Goal: Communication & Community: Answer question/provide support

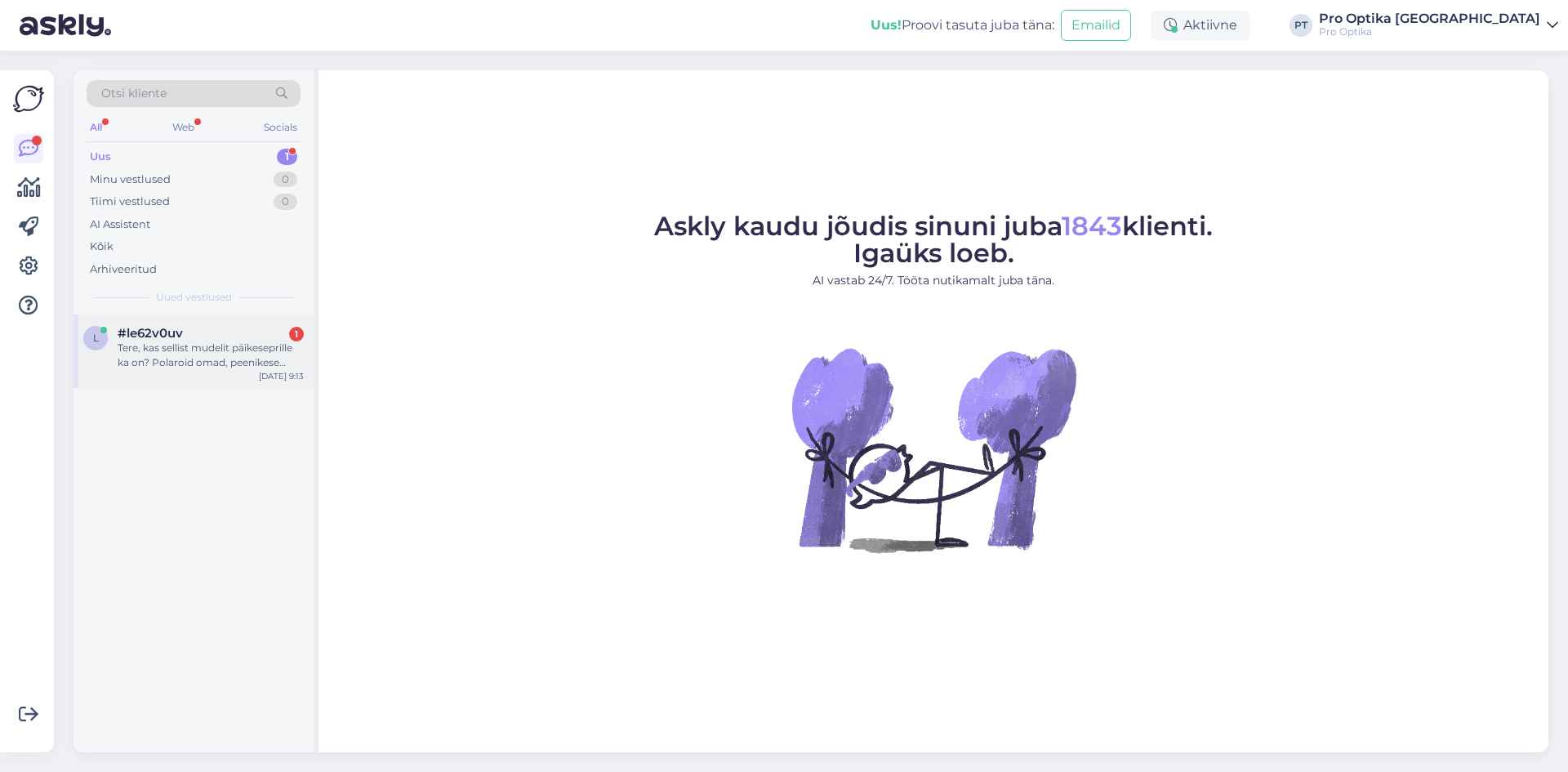
click at [211, 370] on div "l #le62v0uv 1 Tere, kas sellist mudelit päikeseprille ka on? Polaroid omad, pee…" at bounding box center [194, 351] width 240 height 74
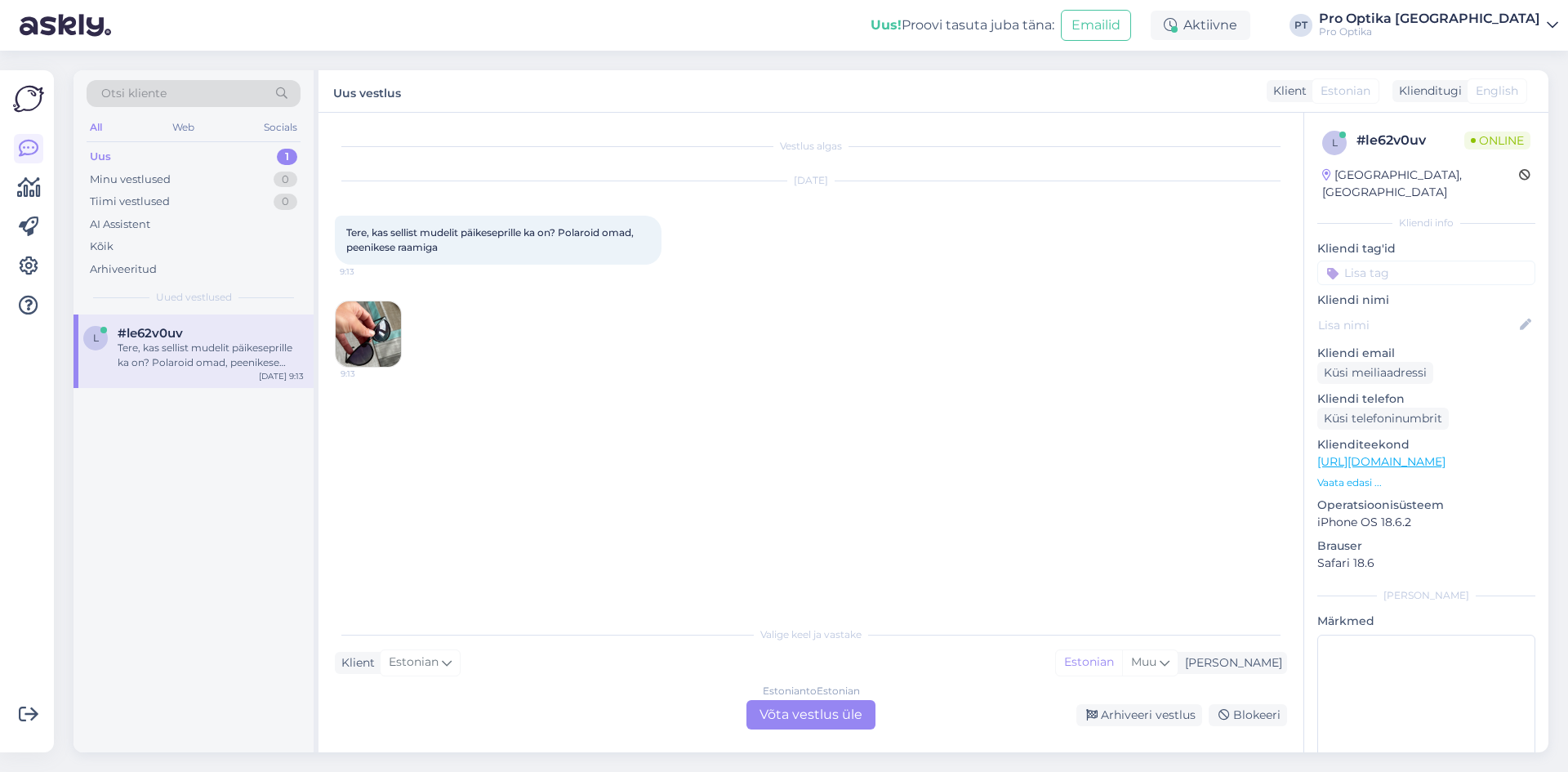
click at [796, 726] on div "Estonian to Estonian Võta vestlus üle" at bounding box center [811, 714] width 129 height 29
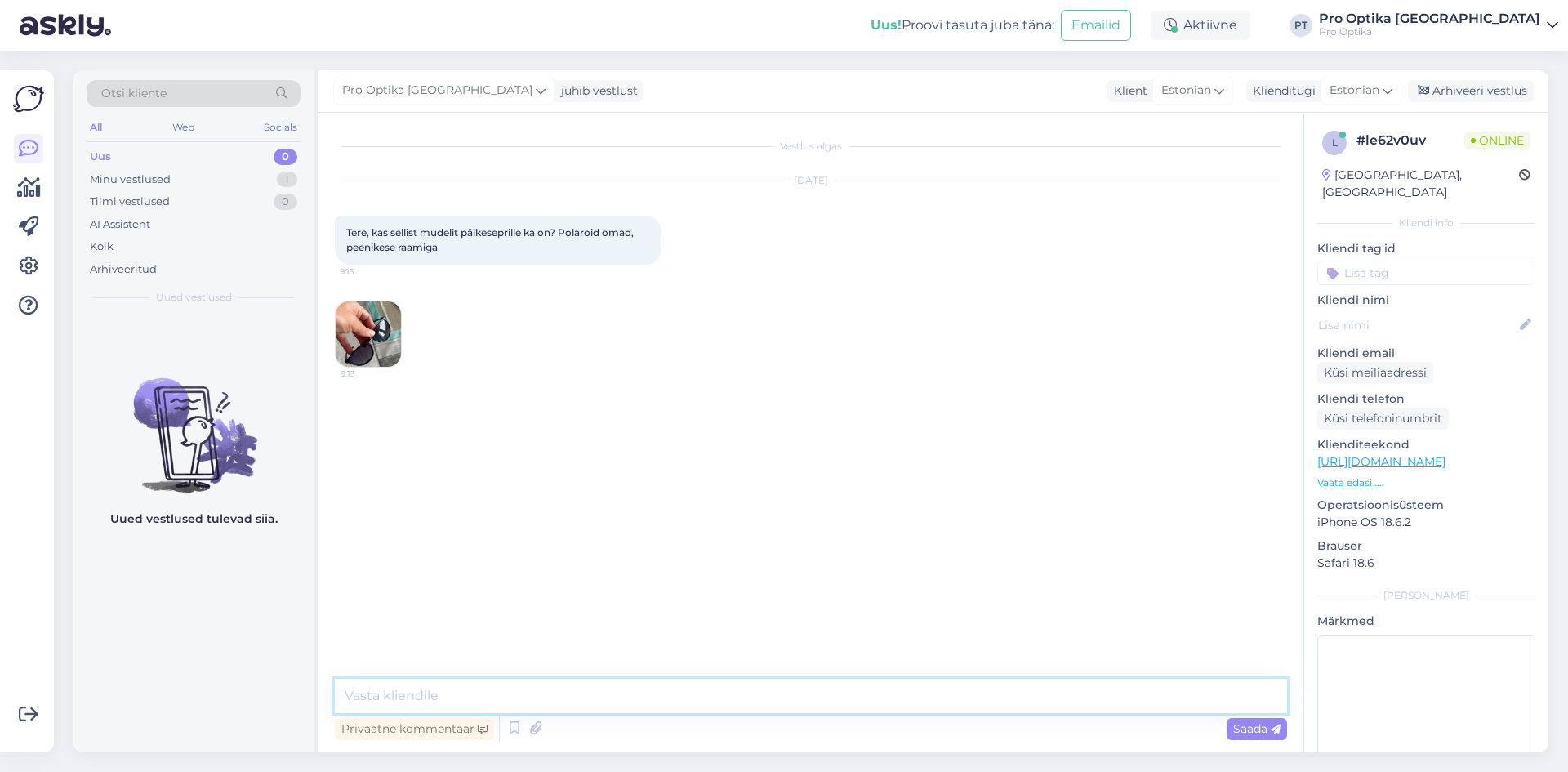
click at [531, 704] on textarea at bounding box center [810, 696] width 952 height 34
click at [354, 331] on img at bounding box center [368, 334] width 65 height 65
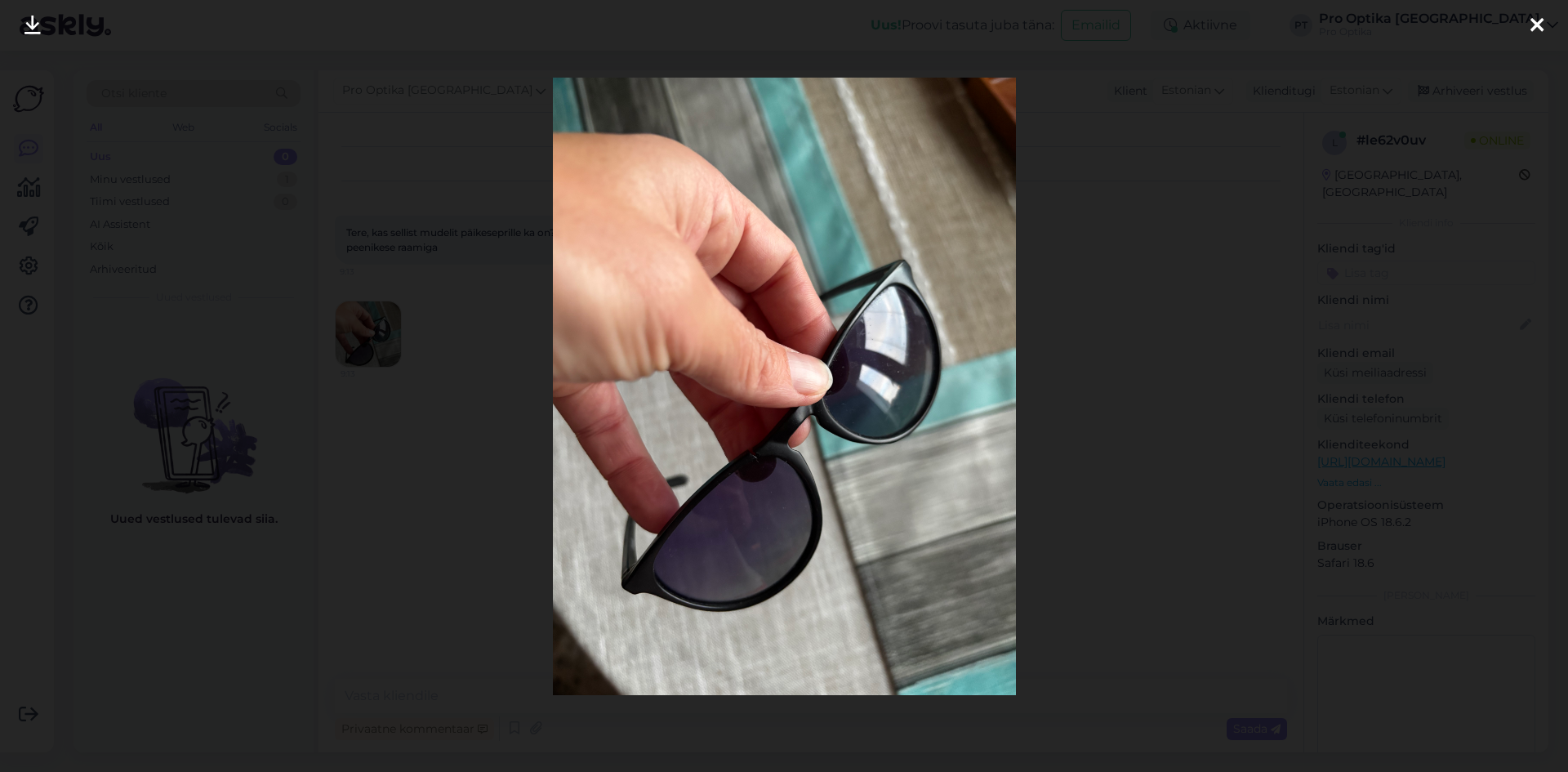
click at [1150, 392] on div at bounding box center [784, 386] width 1568 height 772
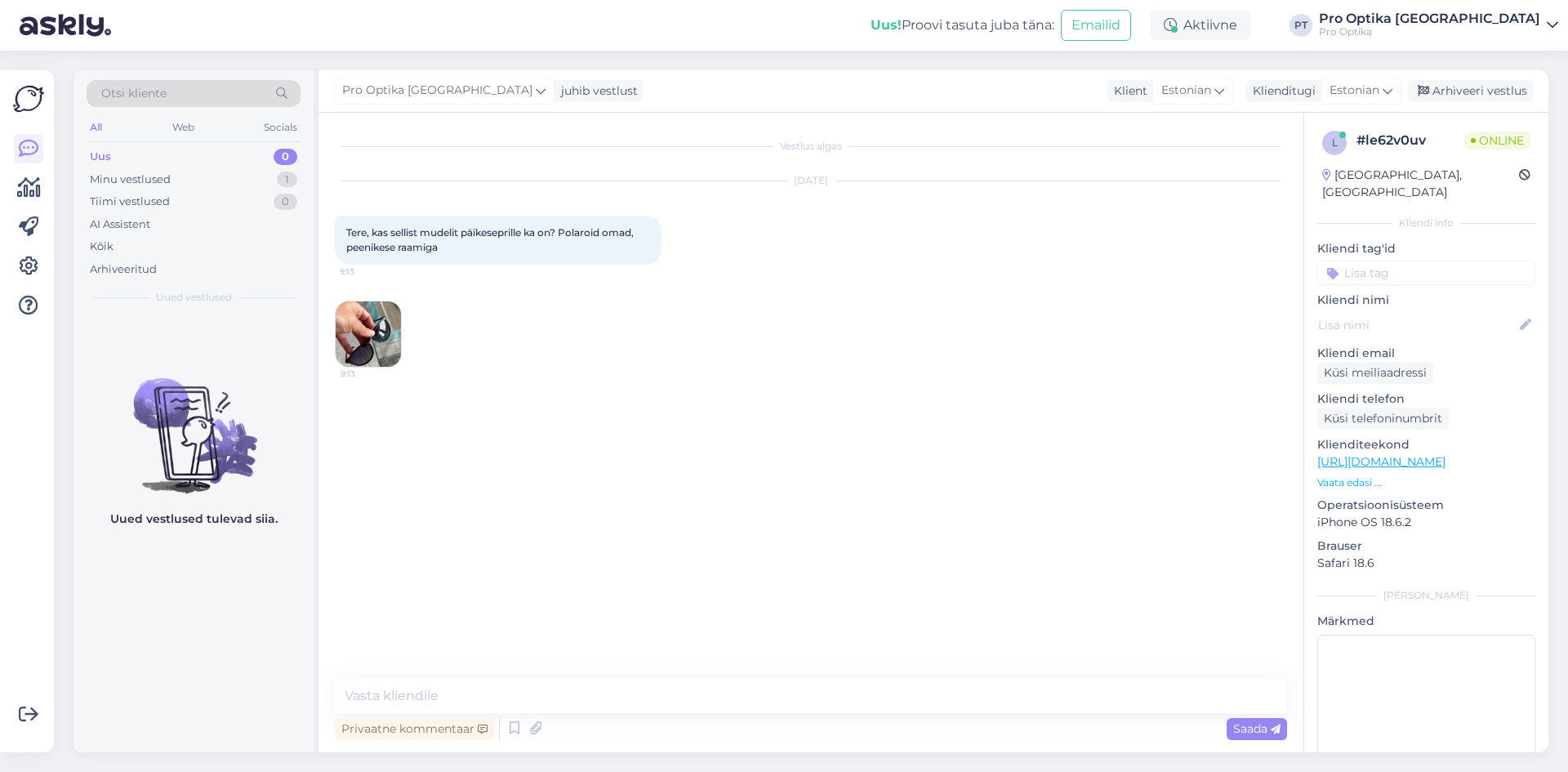
click at [344, 418] on div "Vestlus algas [DATE] Tere, kas sellist mudelit päikeseprille ka on? Polaroid om…" at bounding box center [818, 396] width 967 height 535
click at [371, 343] on img at bounding box center [368, 334] width 65 height 65
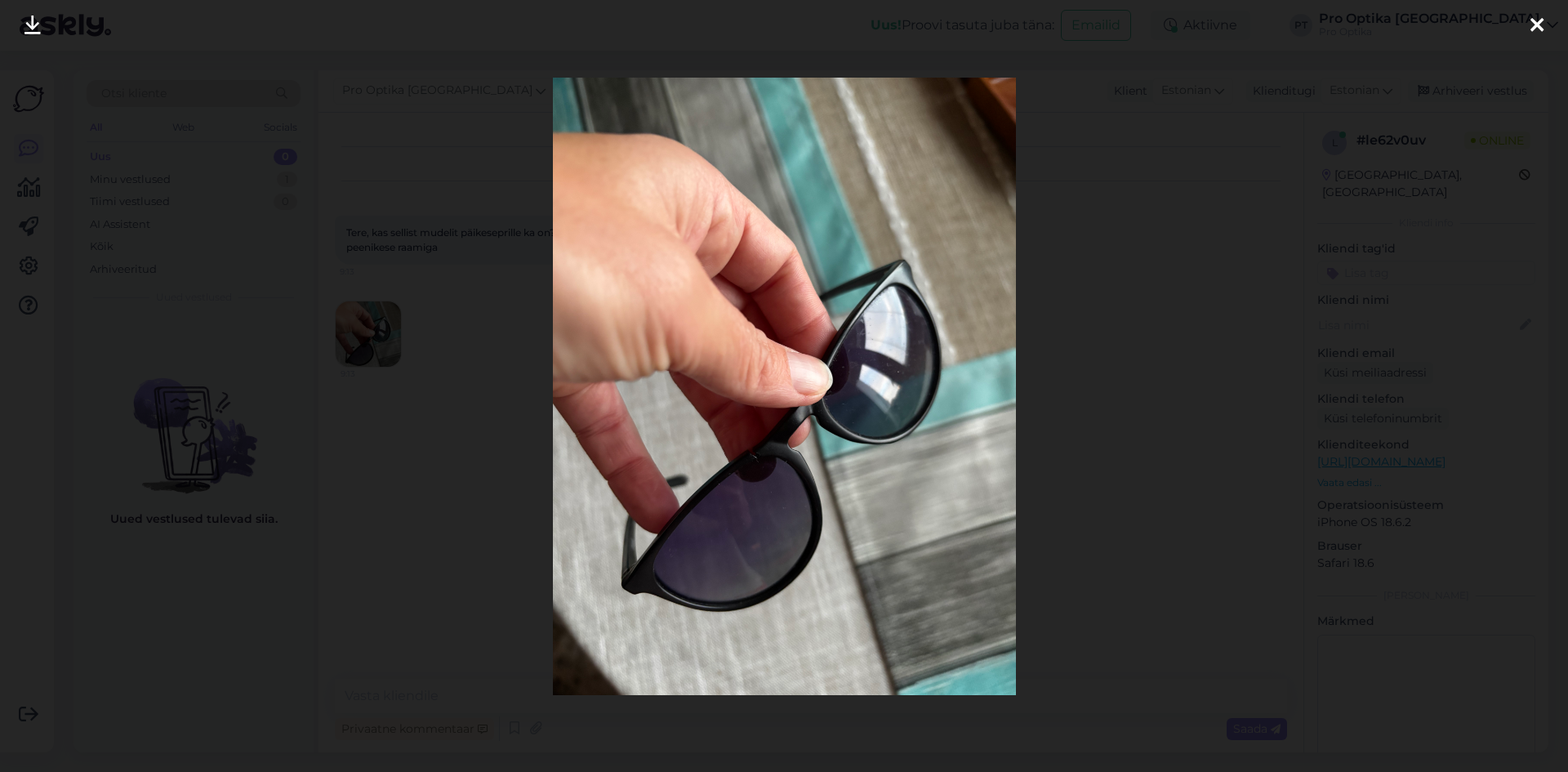
click at [1121, 343] on div at bounding box center [784, 386] width 1568 height 772
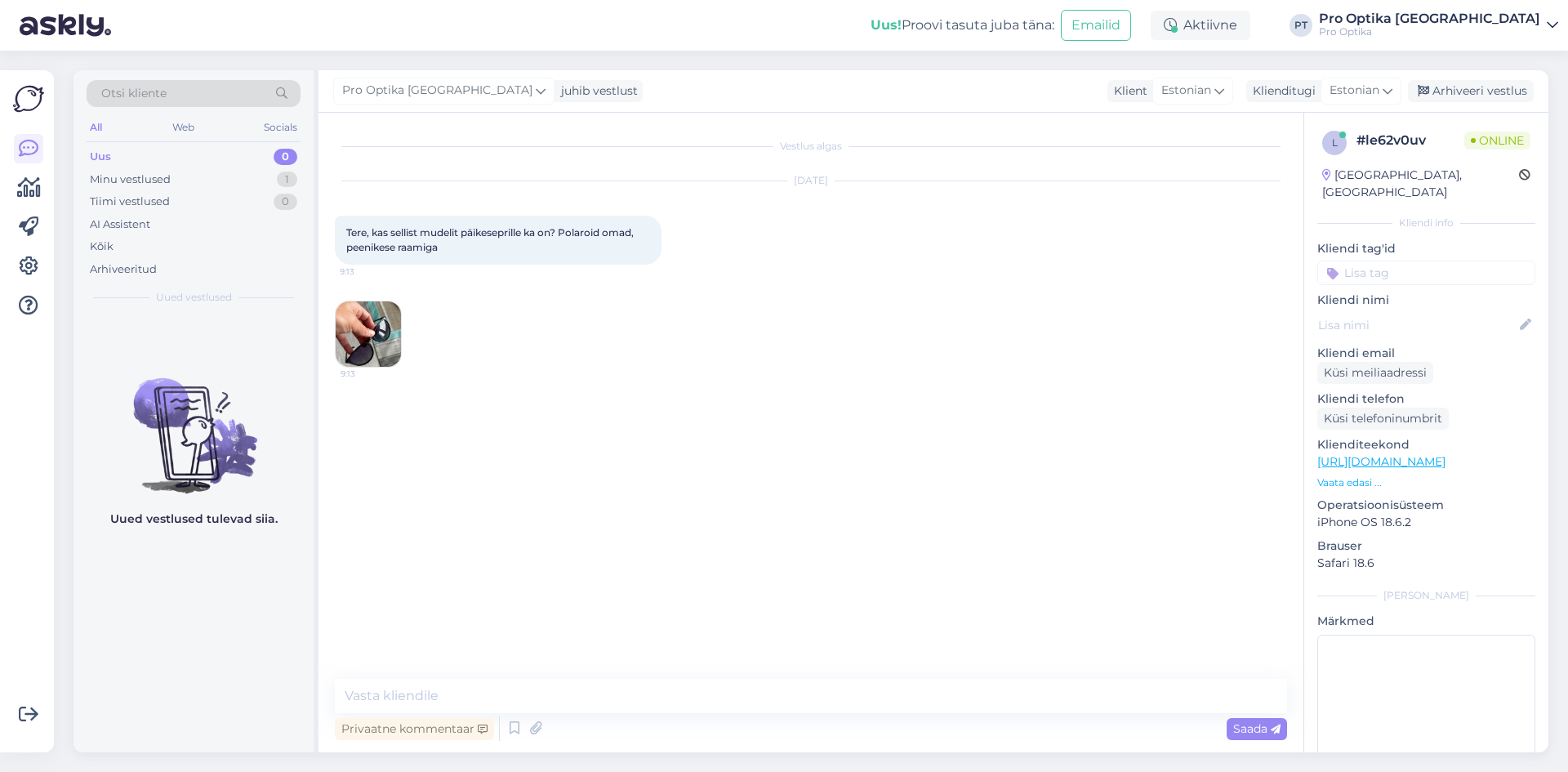
click at [622, 660] on div "Vestlus algas [DATE] Tere, kas sellist mudelit päikeseprille ka on? Polaroid om…" at bounding box center [818, 396] width 967 height 535
click at [625, 676] on div "Vestlus algas [DATE] Tere, kas sellist mudelit päikeseprille ka on? Polaroid om…" at bounding box center [810, 432] width 984 height 640
click at [617, 694] on textarea at bounding box center [810, 696] width 952 height 34
type textarea "Tere!"
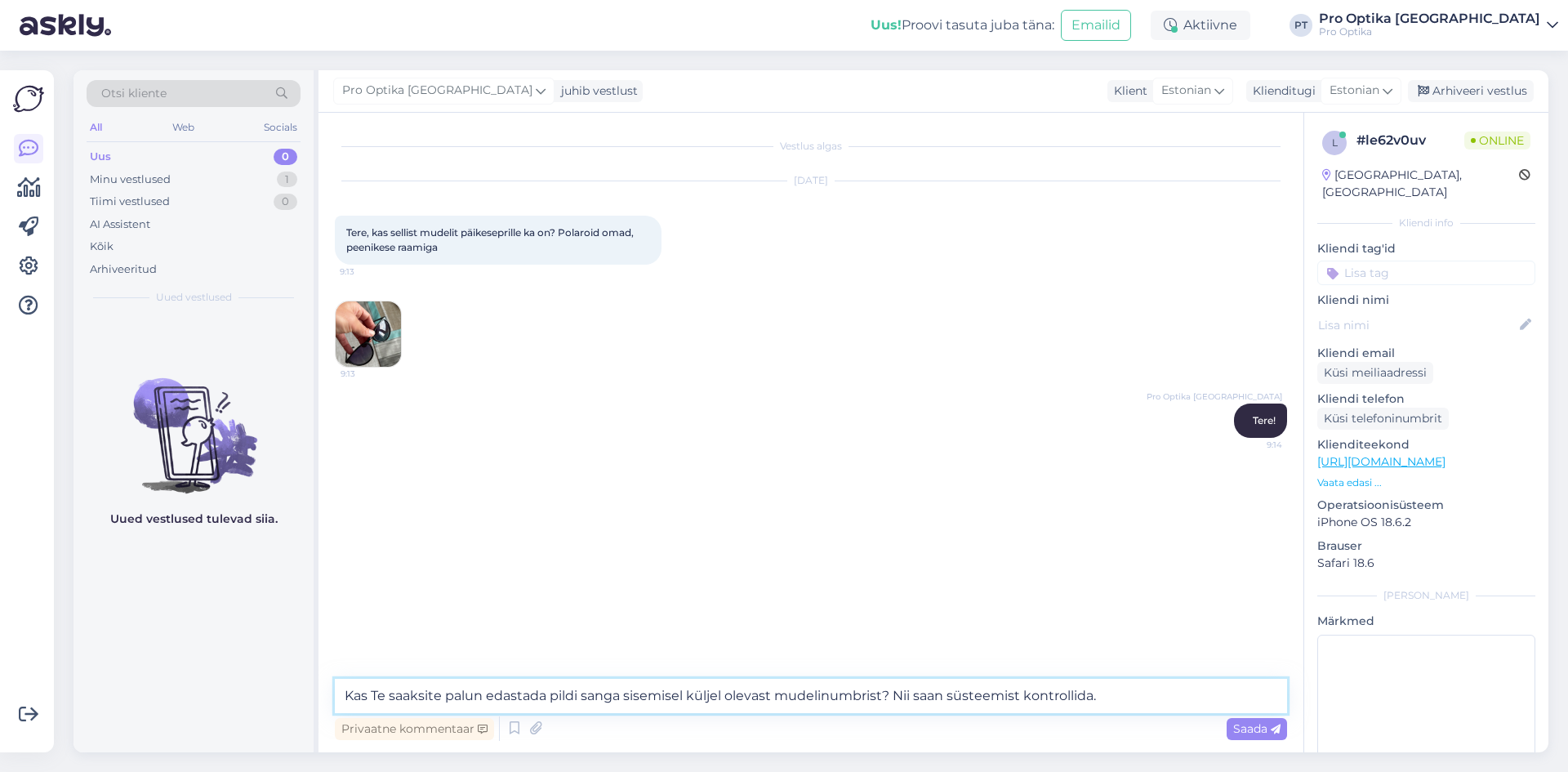
type textarea "Kas Te saaksite palun edastada pildi sanga sisemisel küljel olevast mudelinumbr…"
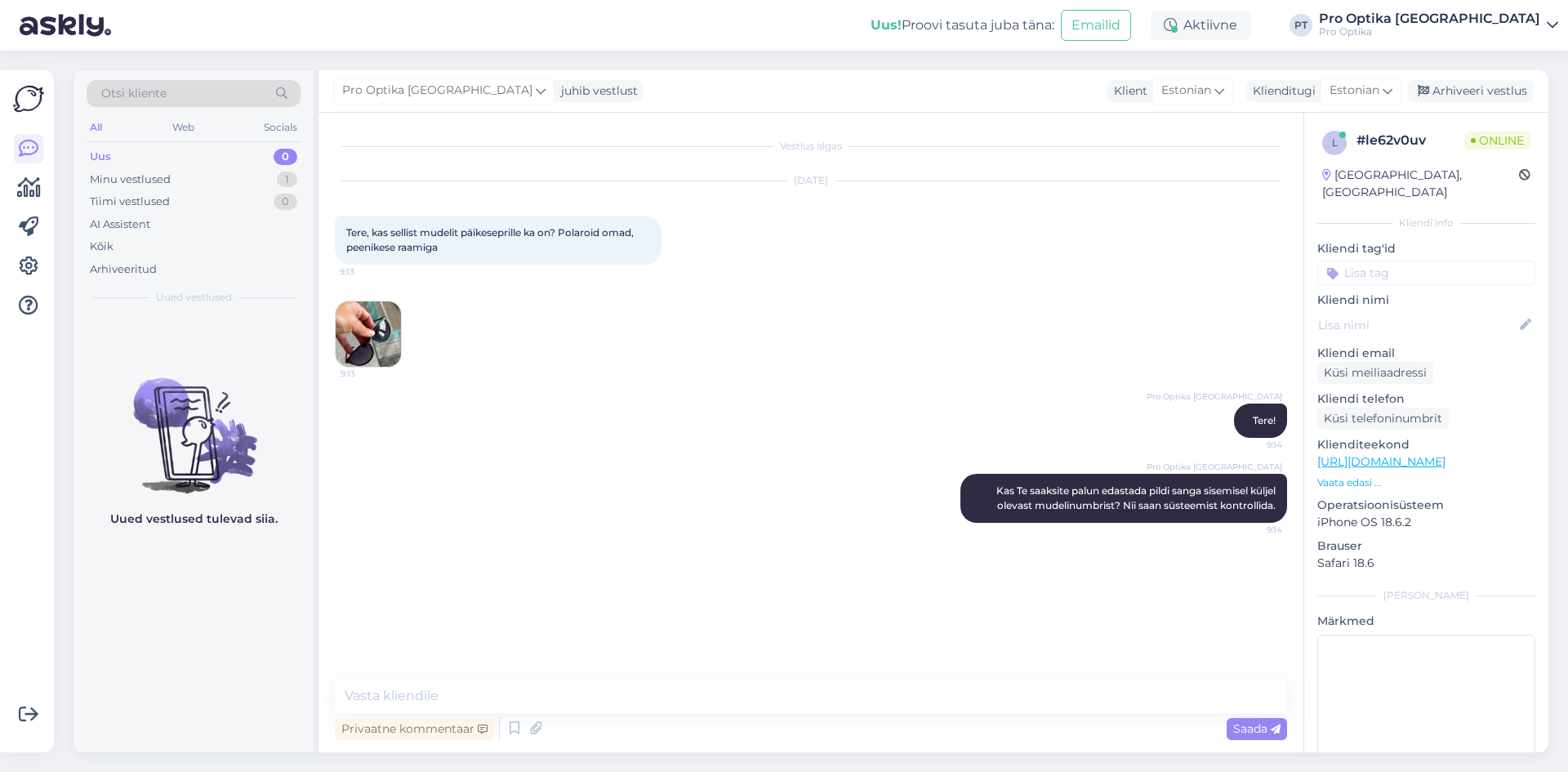
click at [47, 574] on div "Võimalused Veendu, et Askly loob sulle väärtust. Sulge Ühenda FB ja IG sõnumid …" at bounding box center [27, 411] width 54 height 682
click at [146, 485] on img at bounding box center [194, 422] width 240 height 147
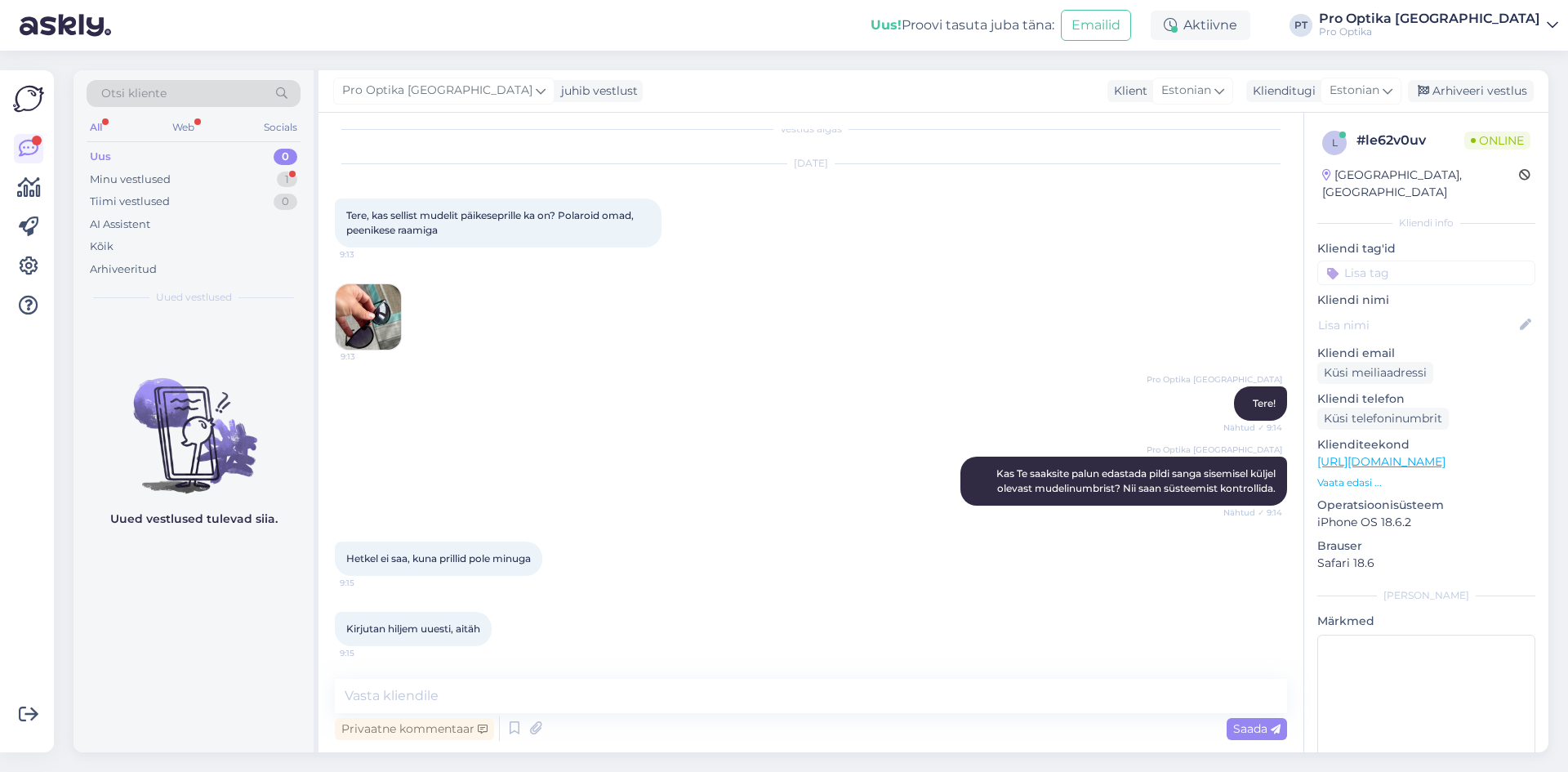
drag, startPoint x: 524, startPoint y: 678, endPoint x: 517, endPoint y: 686, distance: 10.6
click at [518, 683] on div "Vestlus algas Sep 25 2025 Tere, kas sellist mudelit päikeseprille ka on? Polaro…" at bounding box center [810, 432] width 984 height 640
click at [519, 696] on textarea at bounding box center [810, 696] width 952 height 34
type textarea "Teeme nii! :)"
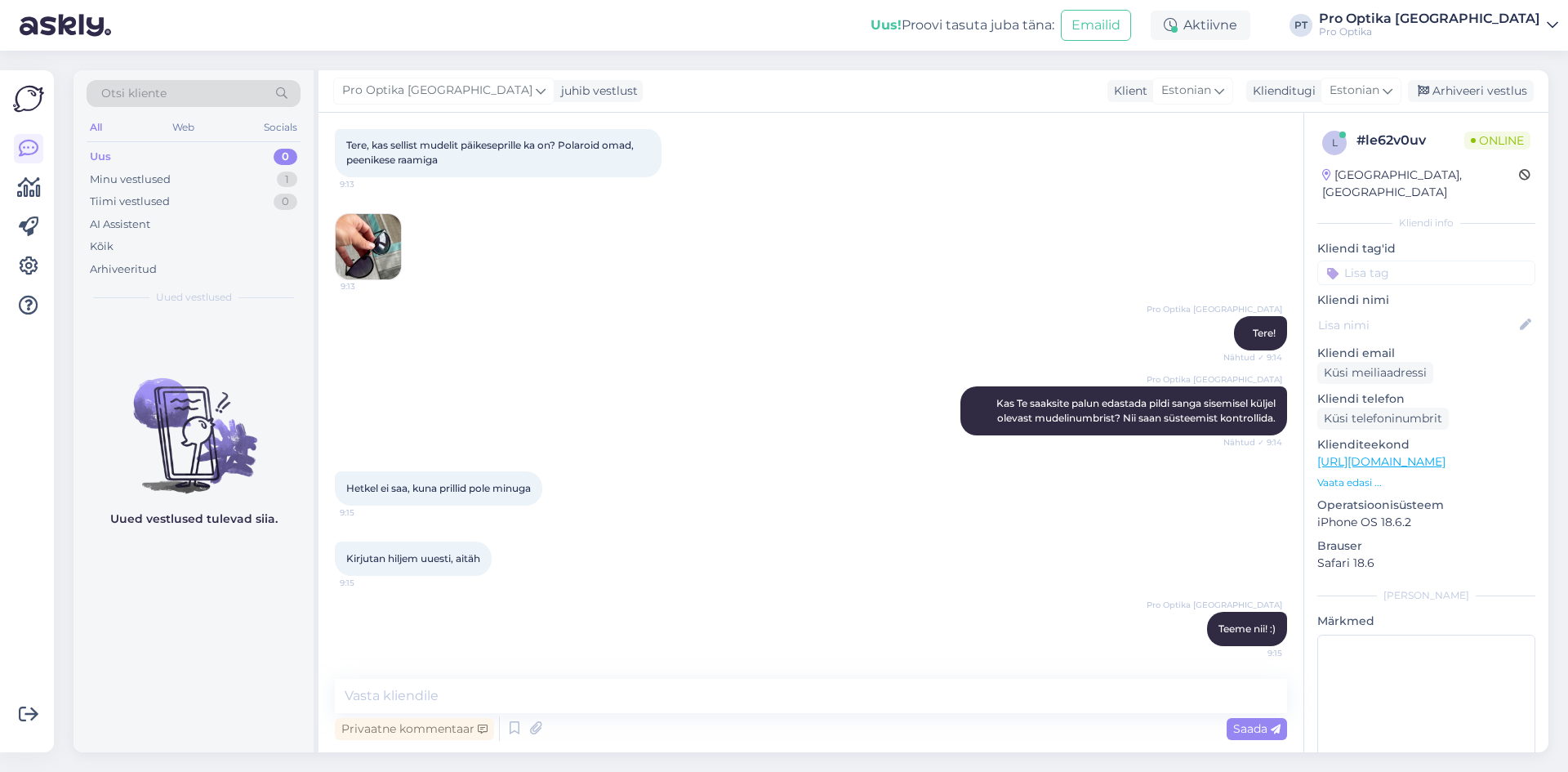
click at [191, 636] on div "Uued vestlused tulevad siia." at bounding box center [194, 533] width 240 height 438
click at [1493, 94] on div "Arhiveeri vestlus" at bounding box center [1470, 91] width 126 height 22
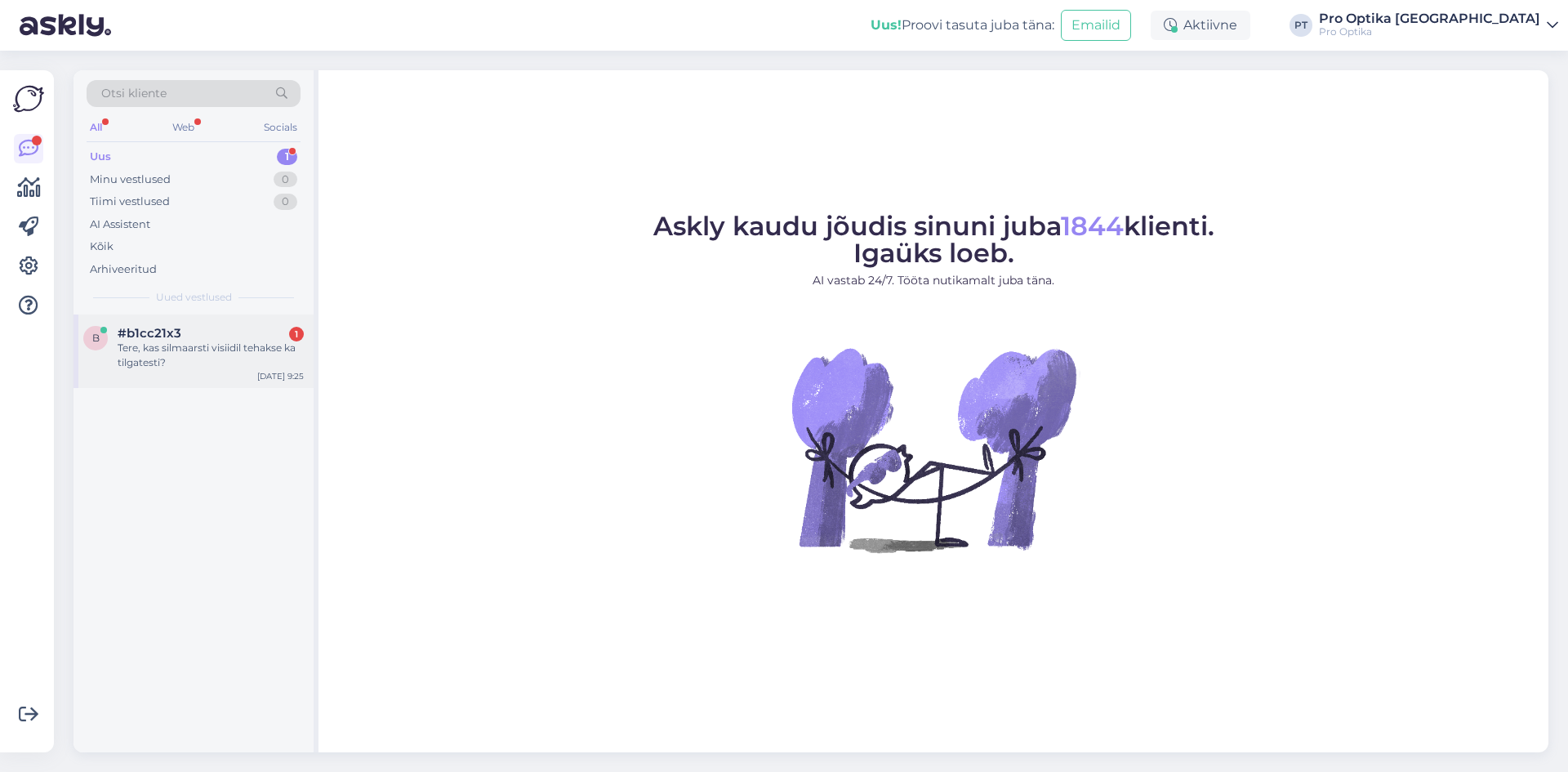
click at [175, 364] on div "Tere, kas silmaarsti visiidil tehakse ka tilgatesti?" at bounding box center [210, 356] width 186 height 29
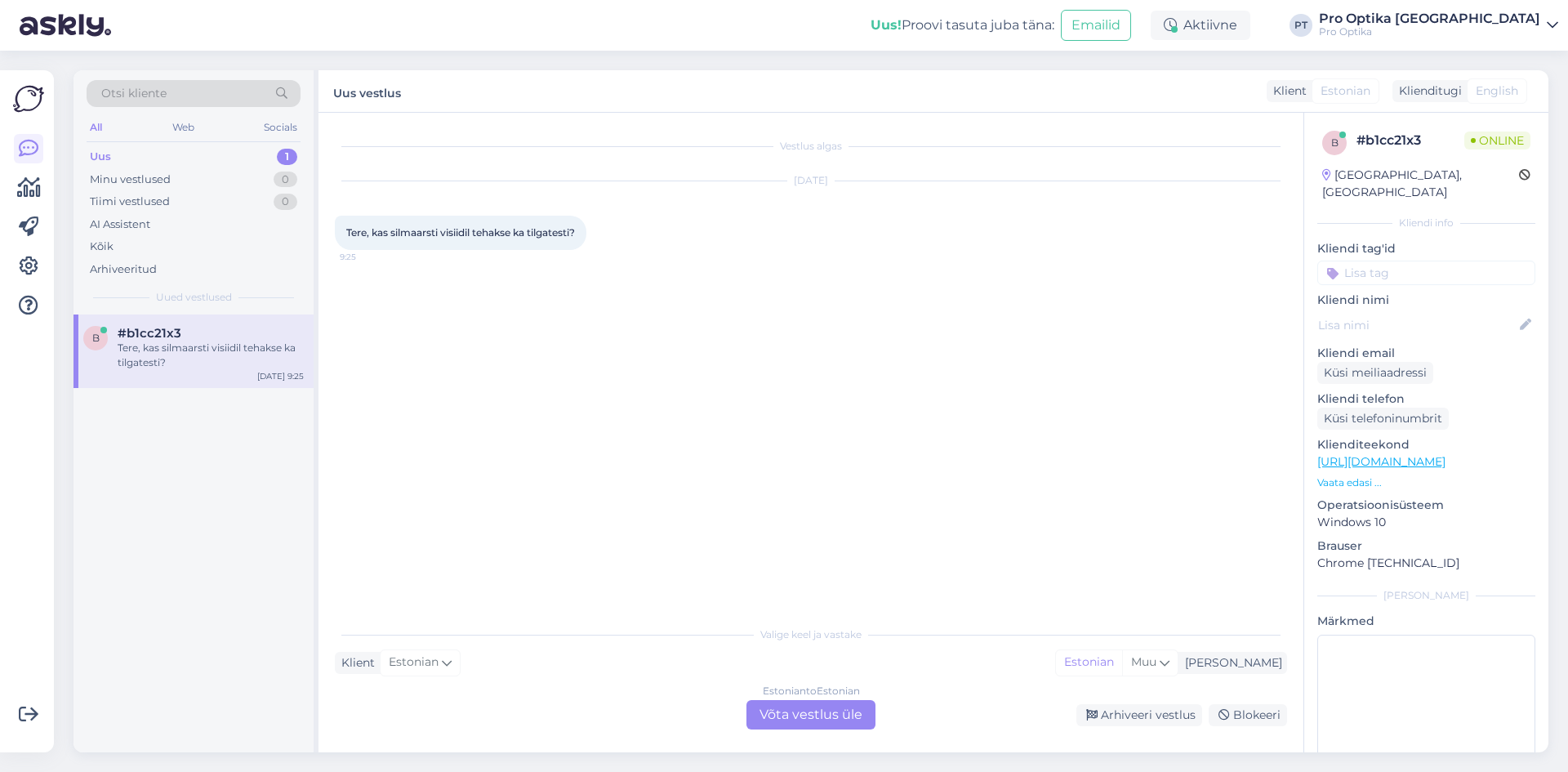
click at [784, 717] on div "Estonian to Estonian Võta vestlus üle" at bounding box center [811, 714] width 129 height 29
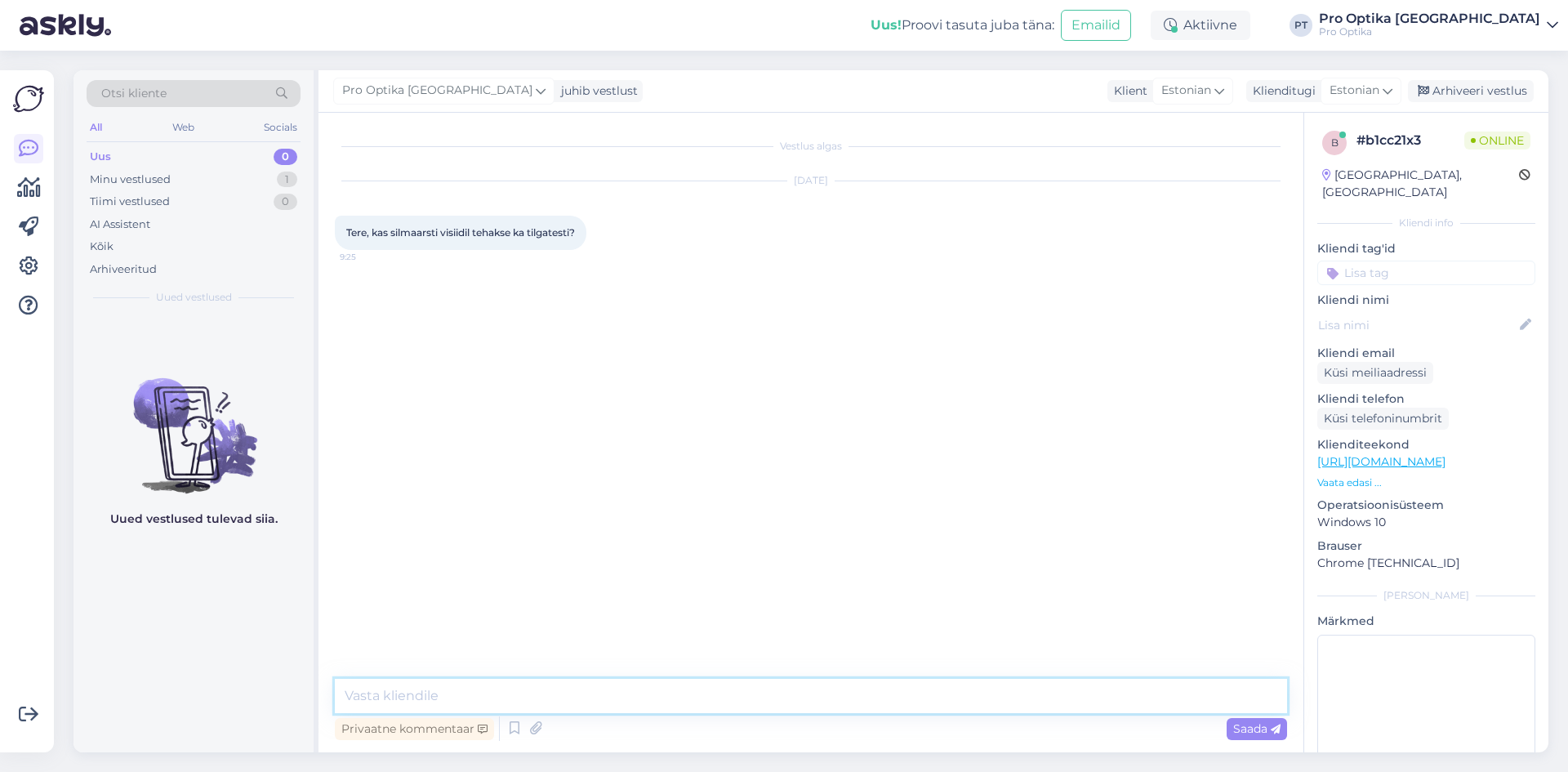
click at [562, 698] on textarea at bounding box center [810, 696] width 952 height 34
type textarea "Tere!"
type textarea "Vajadusel on võimalik teostada tilgauuring."
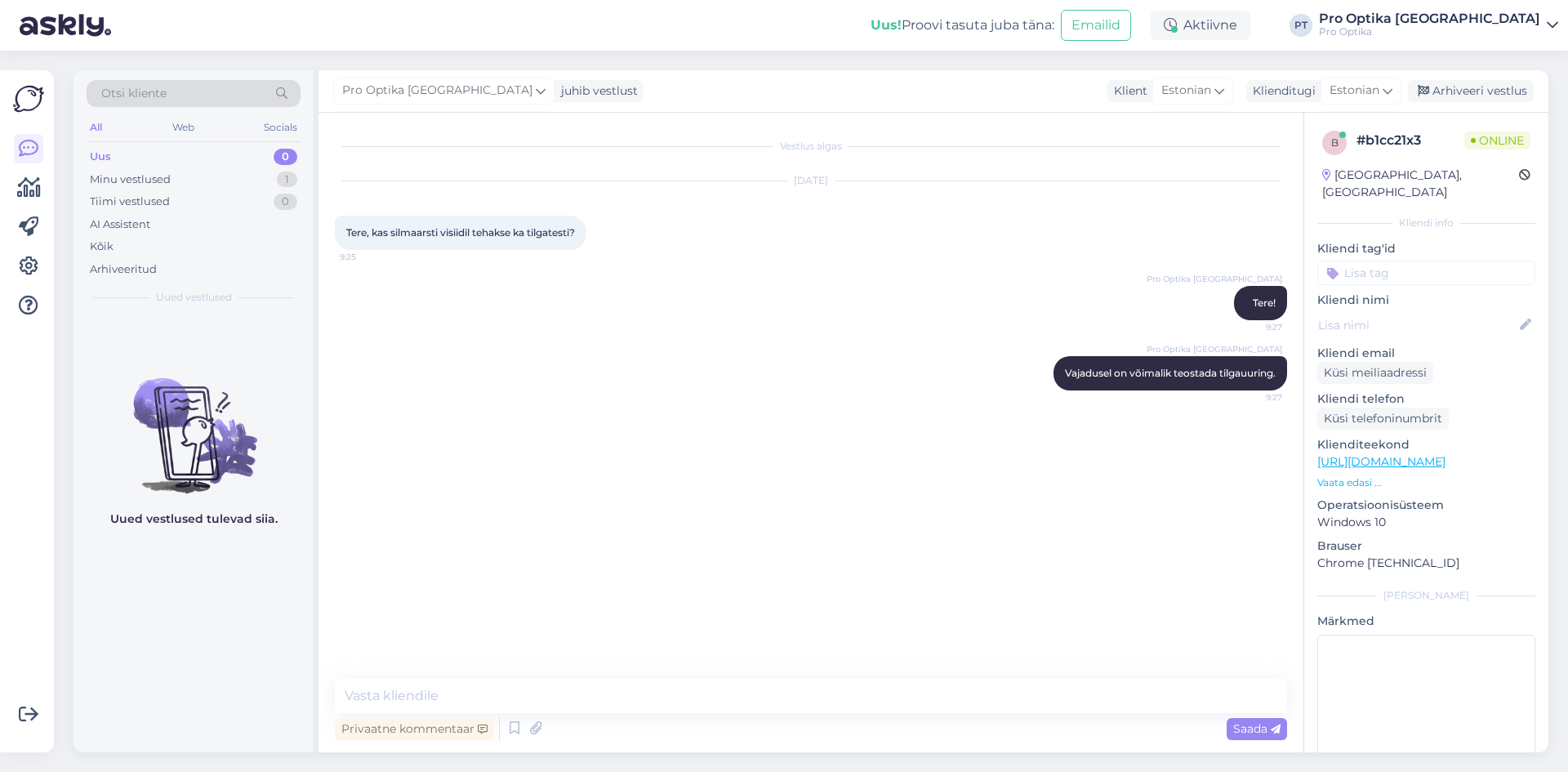
click at [106, 627] on div "Uued vestlused tulevad siia." at bounding box center [194, 533] width 240 height 438
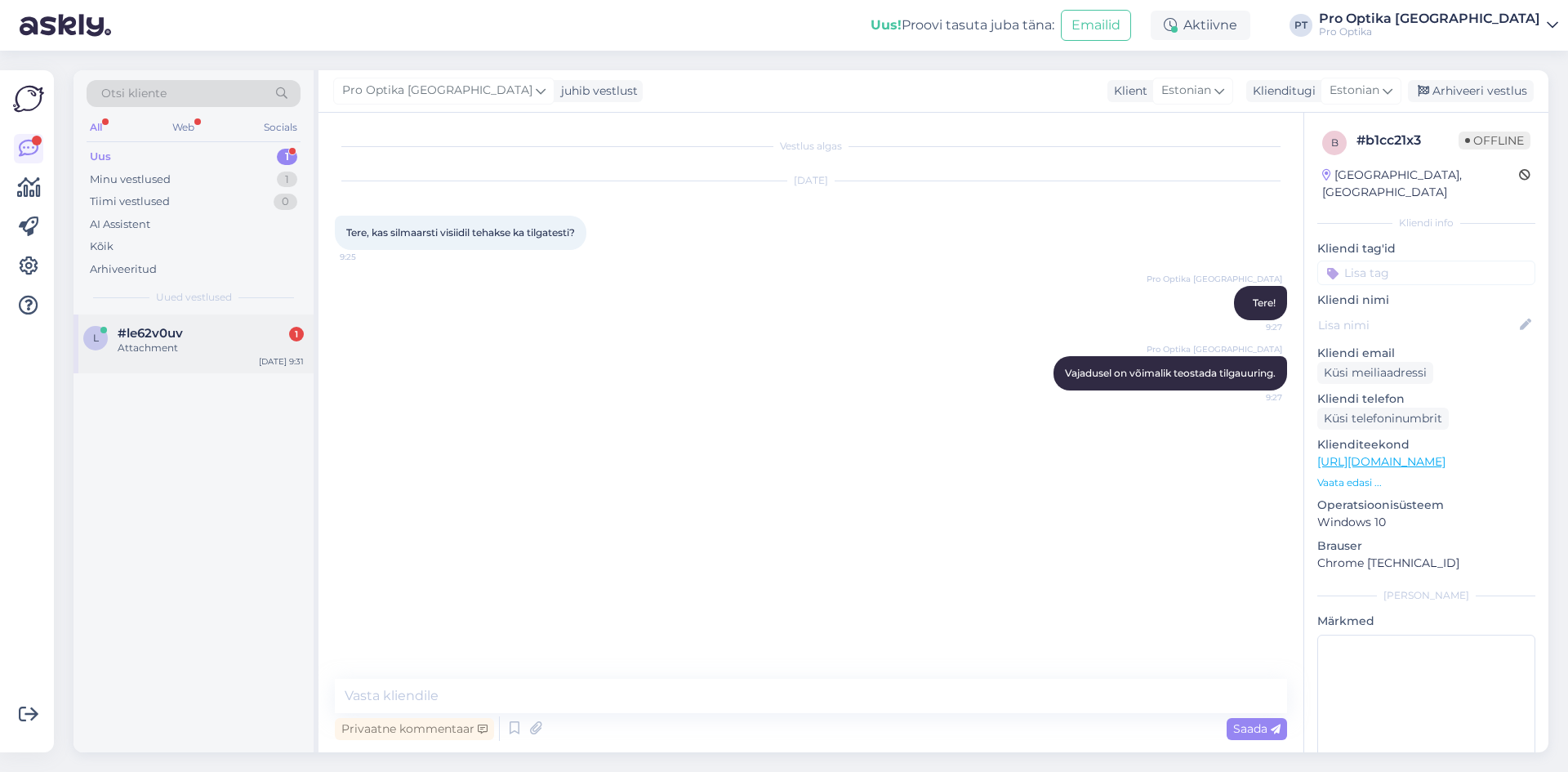
click at [187, 338] on div "#le62v0uv 1" at bounding box center [210, 333] width 186 height 15
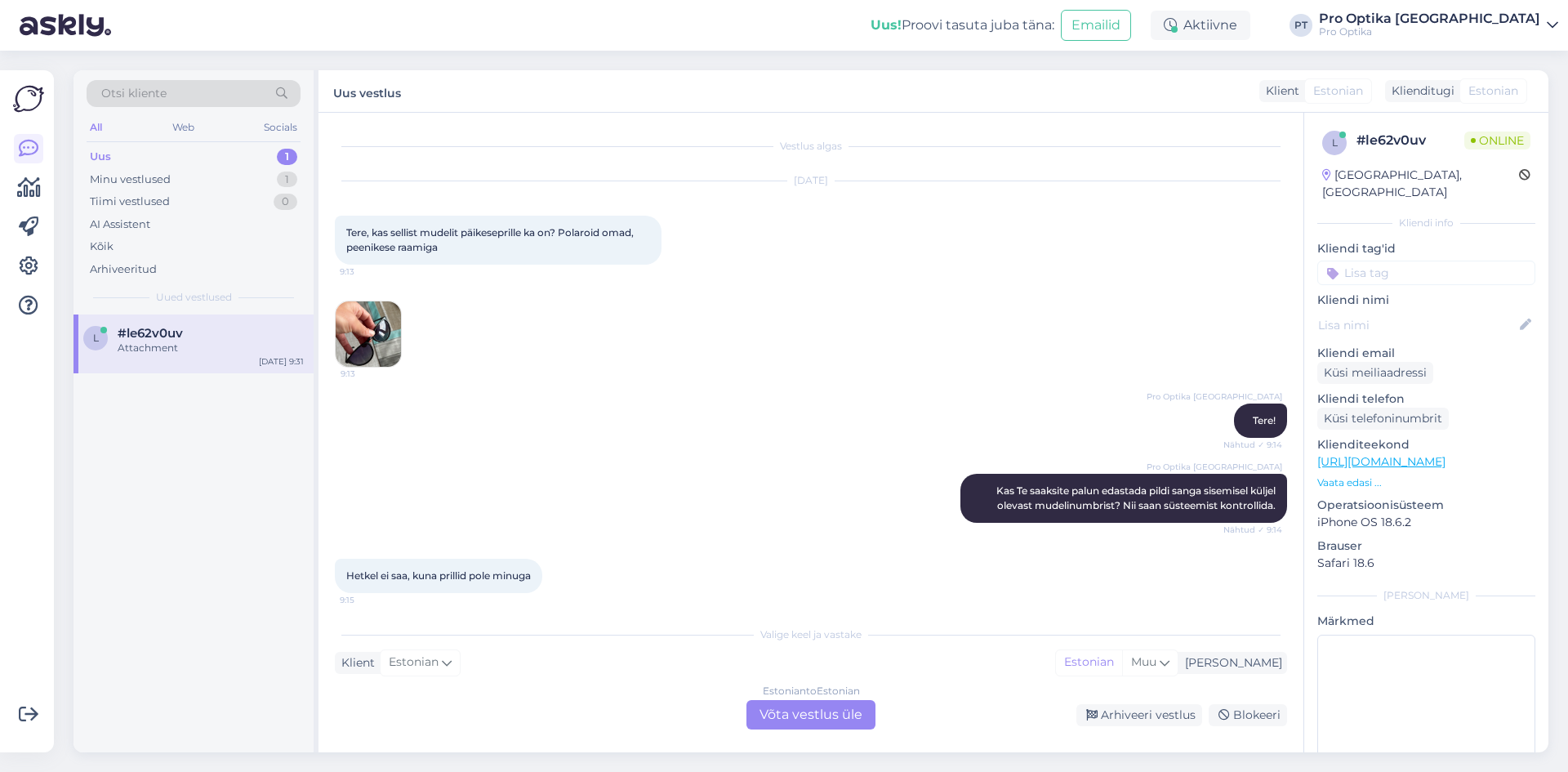
scroll to position [252, 0]
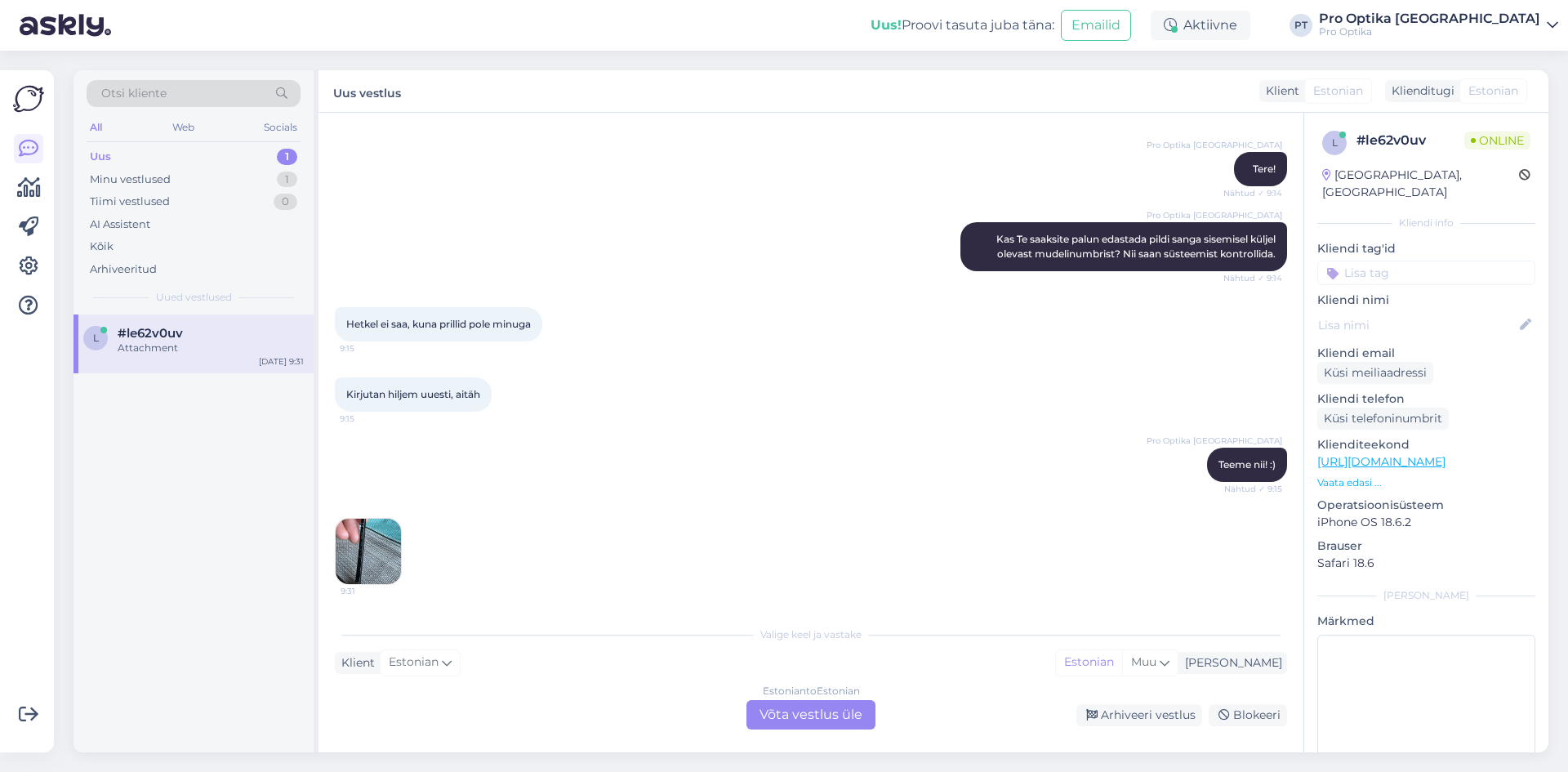
click at [378, 542] on img at bounding box center [368, 551] width 65 height 65
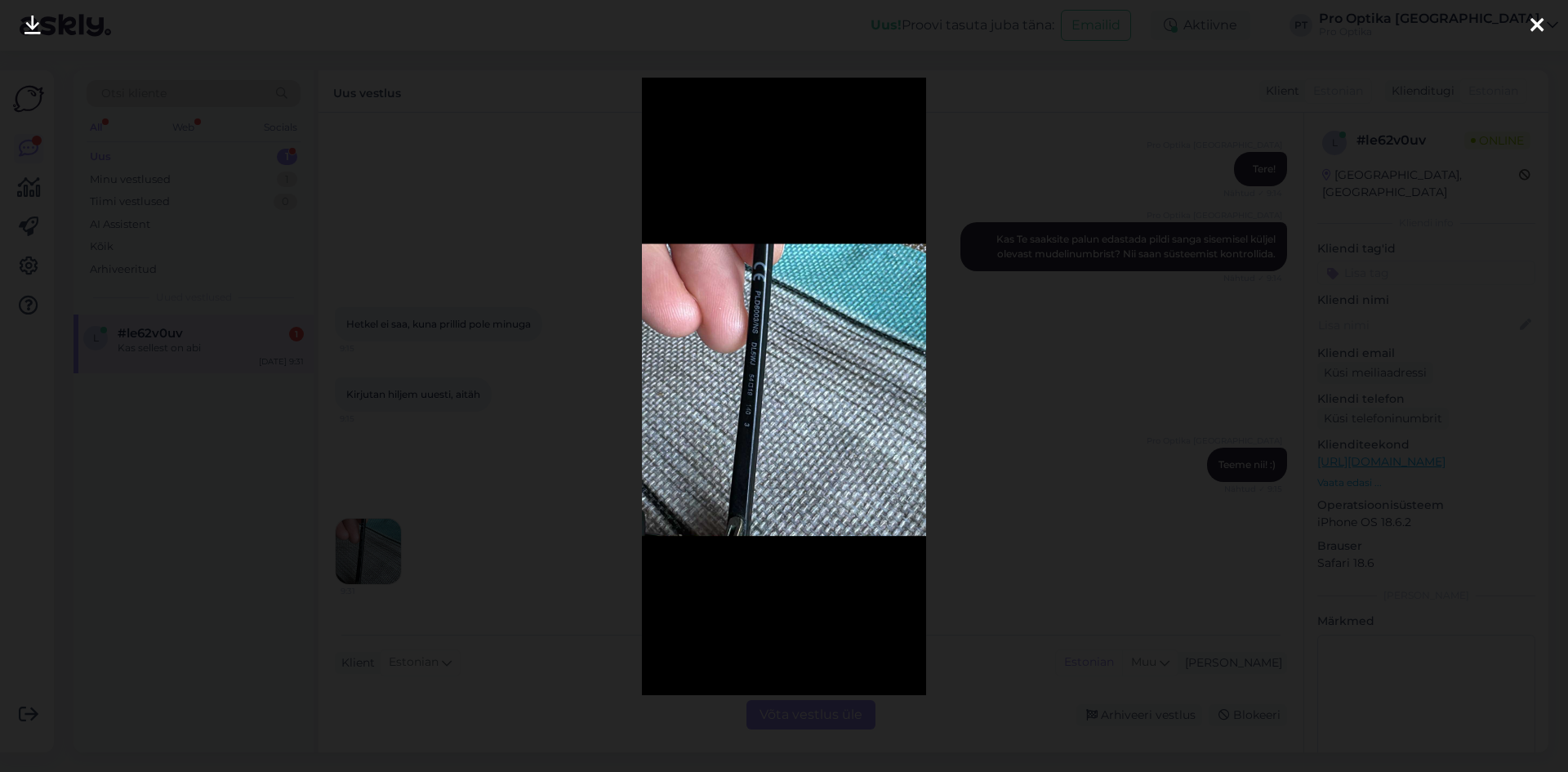
scroll to position [322, 0]
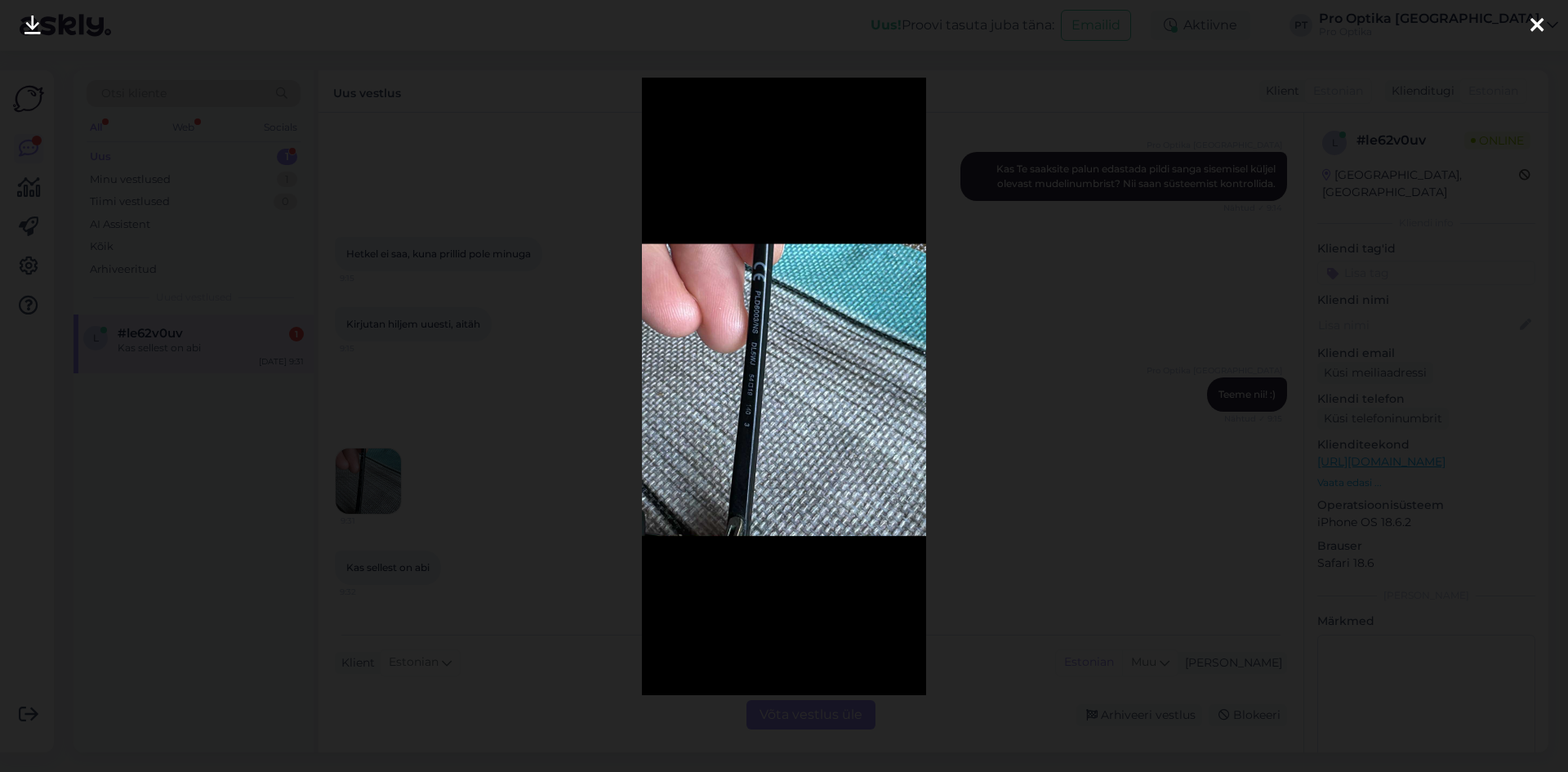
click at [480, 594] on div at bounding box center [784, 386] width 1568 height 772
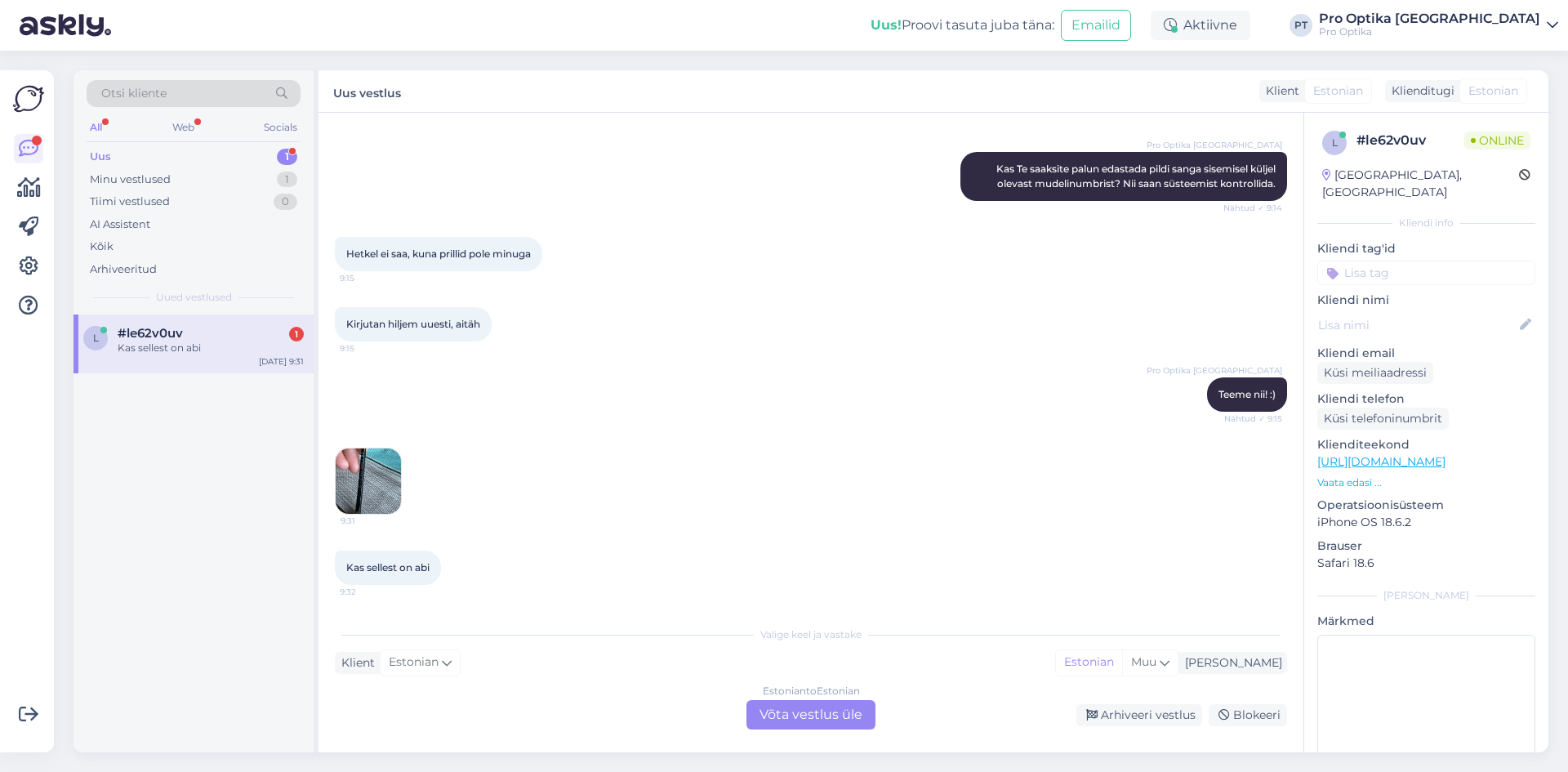
click at [801, 713] on div "Estonian to Estonian Võta vestlus üle" at bounding box center [811, 714] width 129 height 29
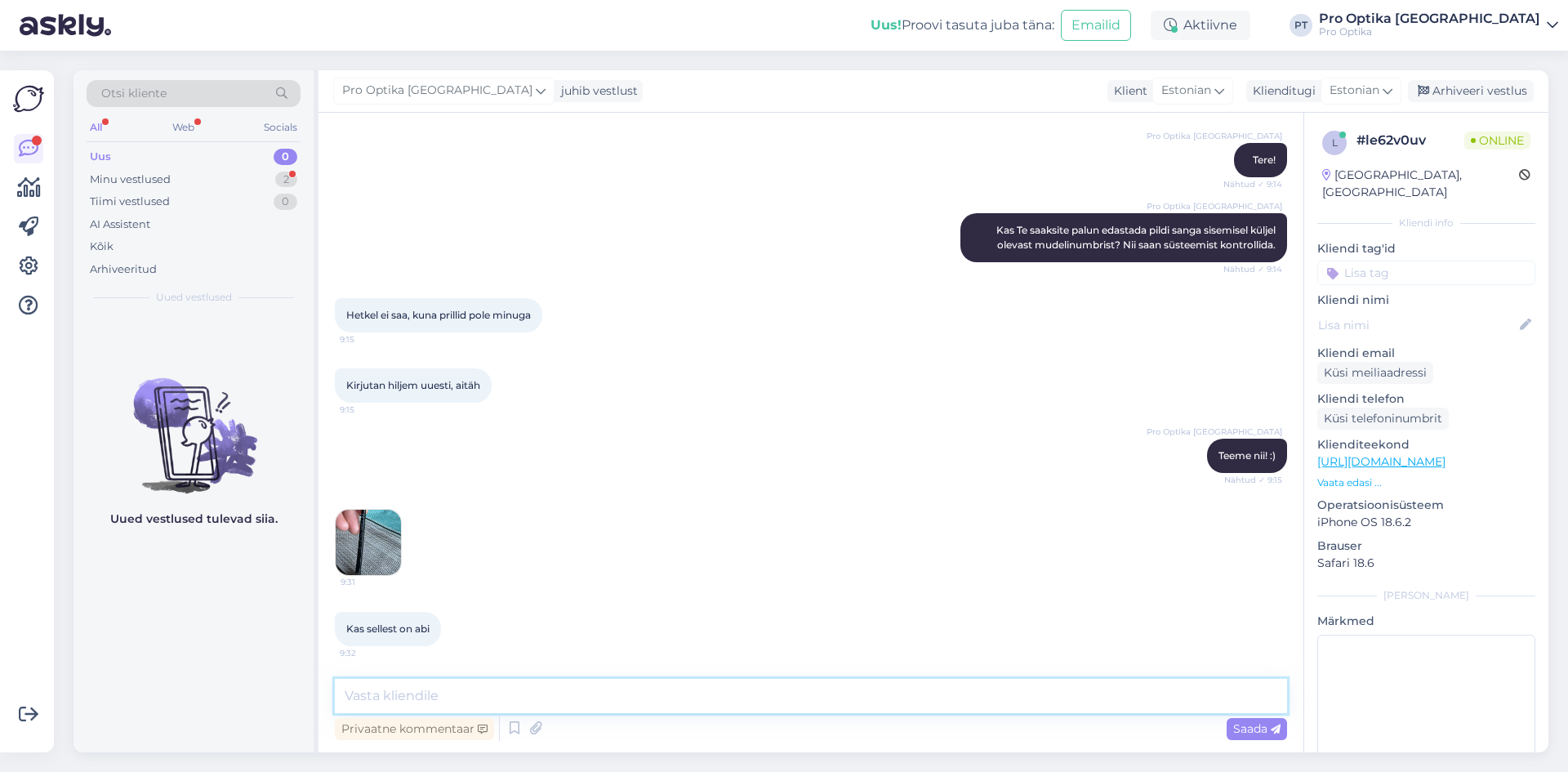
click at [639, 689] on textarea at bounding box center [810, 696] width 952 height 34
type textarea "Jaa, aitäh. Kohe kontrollin süsteemist."
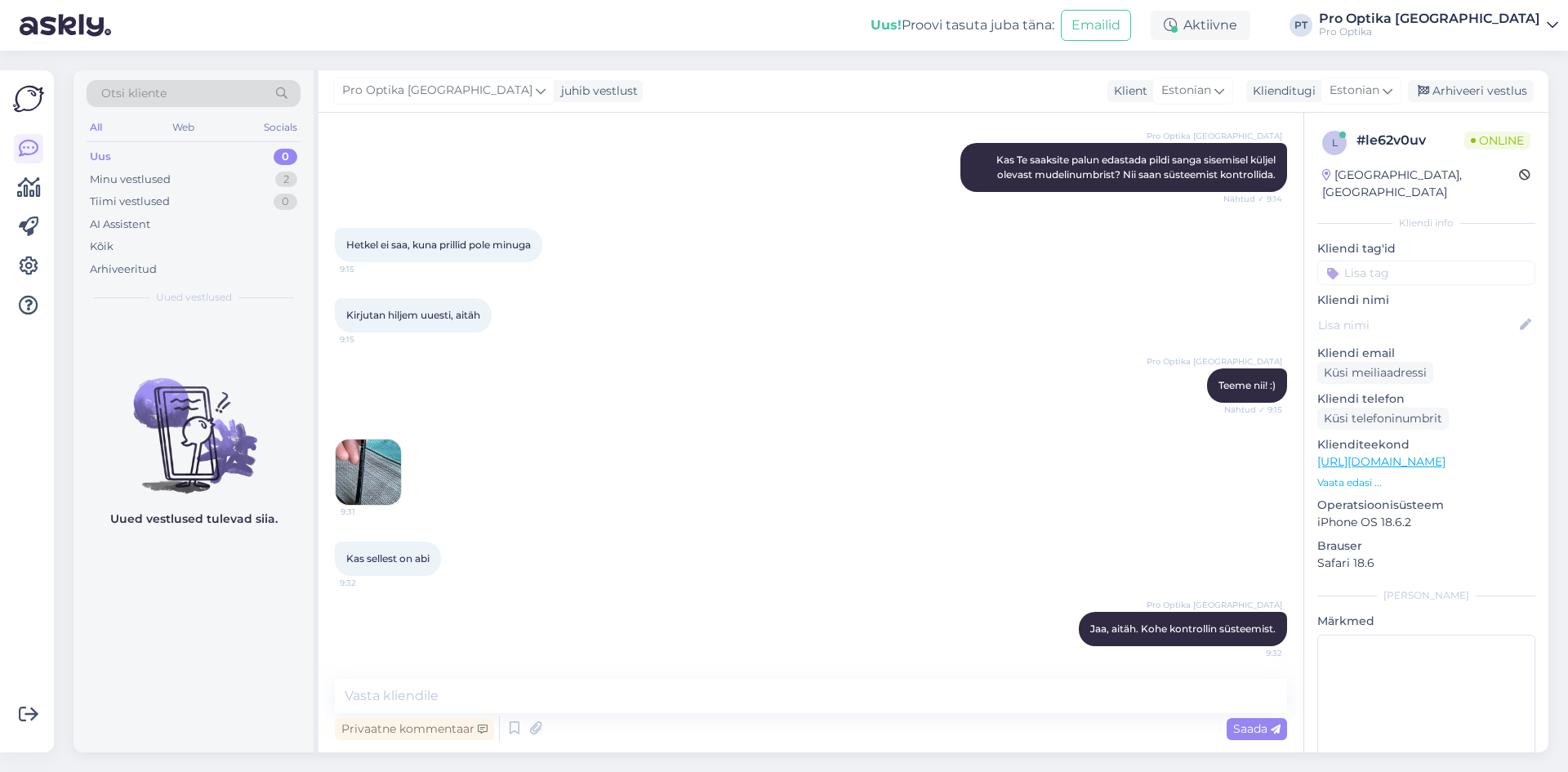
click at [261, 720] on div "Uued vestlused tulevad siia." at bounding box center [194, 533] width 240 height 438
click at [360, 488] on img at bounding box center [368, 472] width 65 height 65
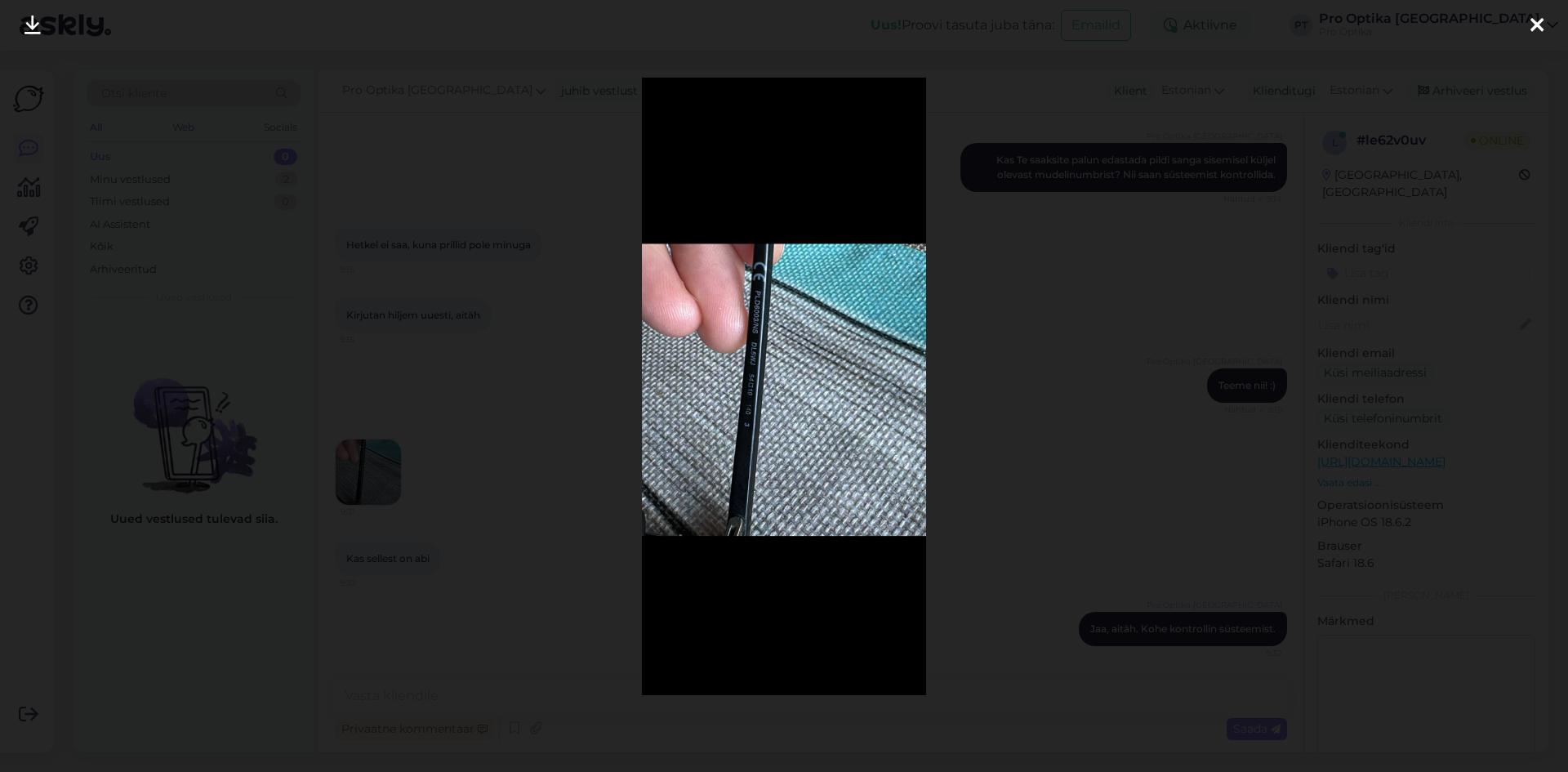
click at [1117, 463] on div at bounding box center [784, 386] width 1568 height 772
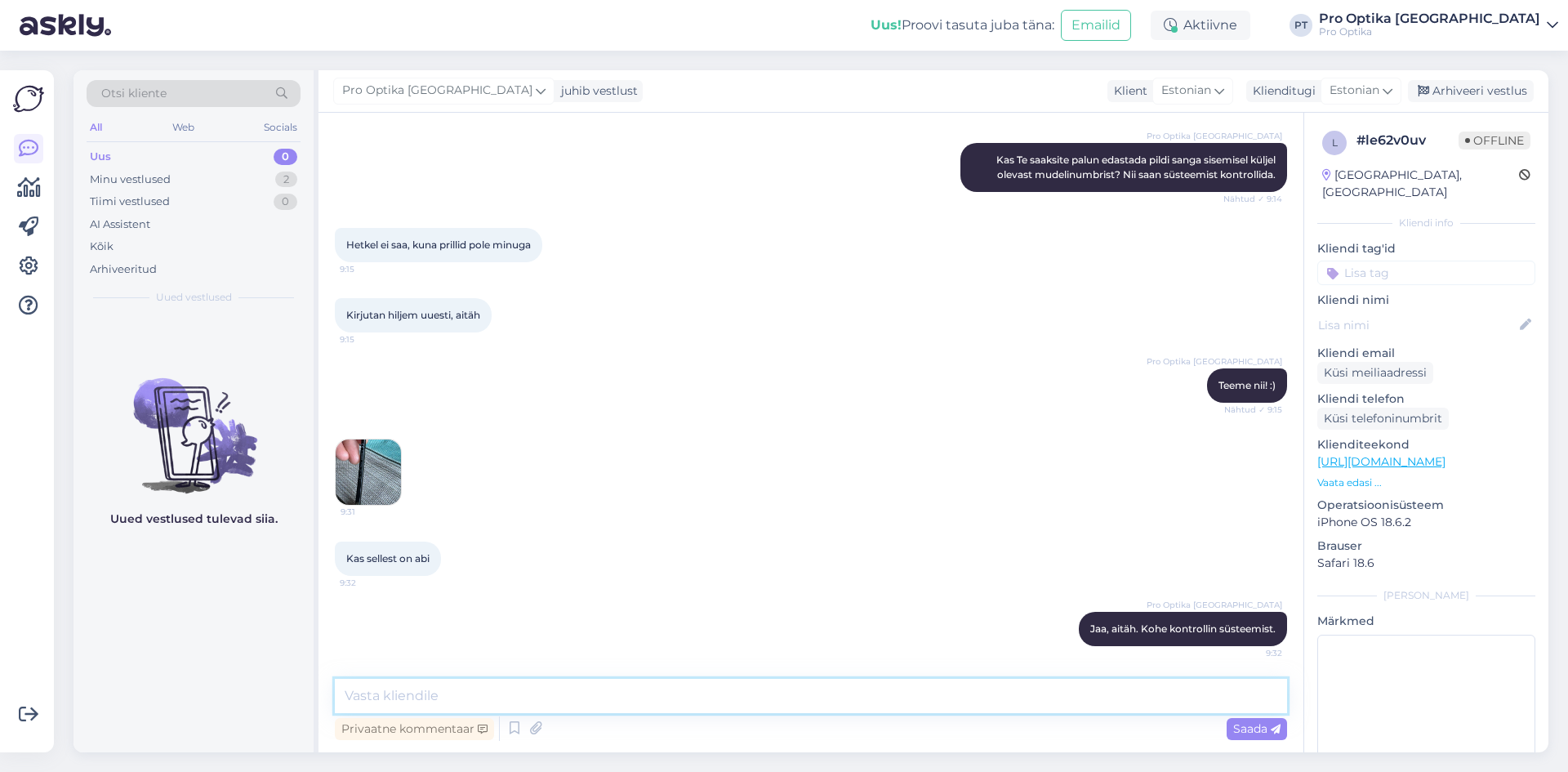
click at [591, 683] on textarea at bounding box center [810, 696] width 952 height 34
type textarea "See sama mudel on meil veel täiesti saadaval. Saaksime selle soovi korral Teile…"
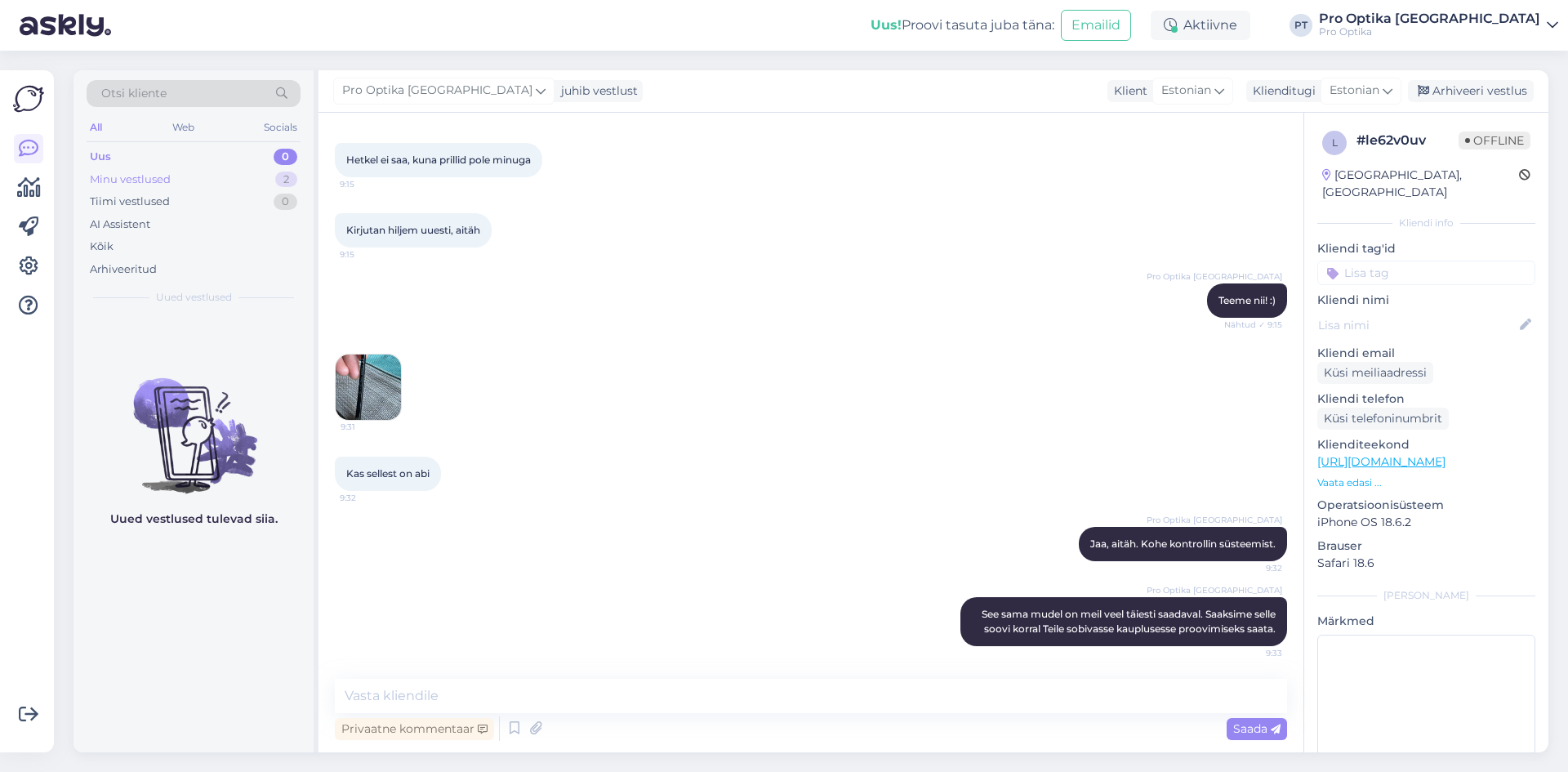
click at [141, 178] on div "Minu vestlused" at bounding box center [130, 179] width 81 height 16
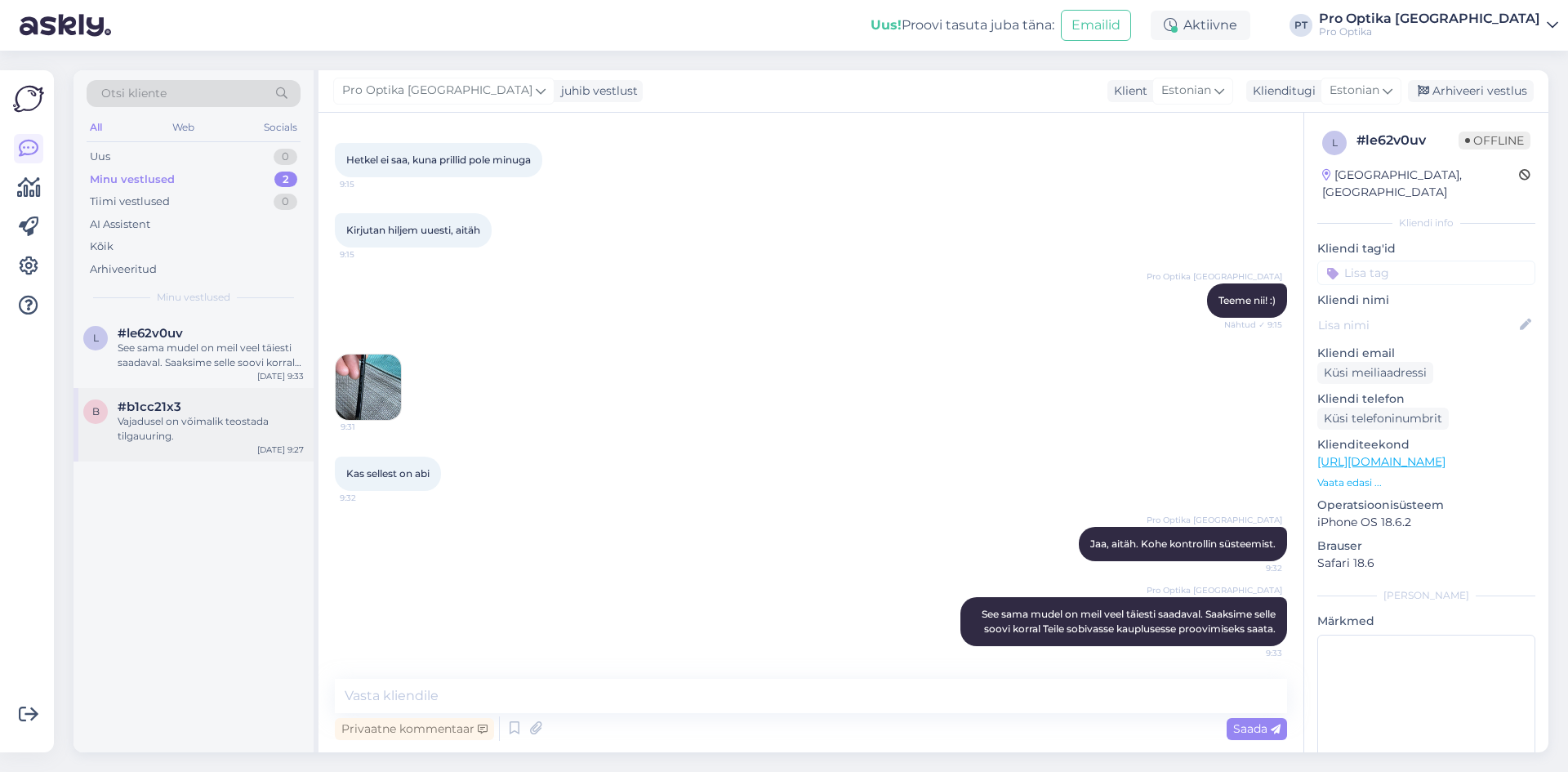
click at [180, 416] on div "Vajadusel on võimalik teostada tilgauuring." at bounding box center [210, 429] width 186 height 29
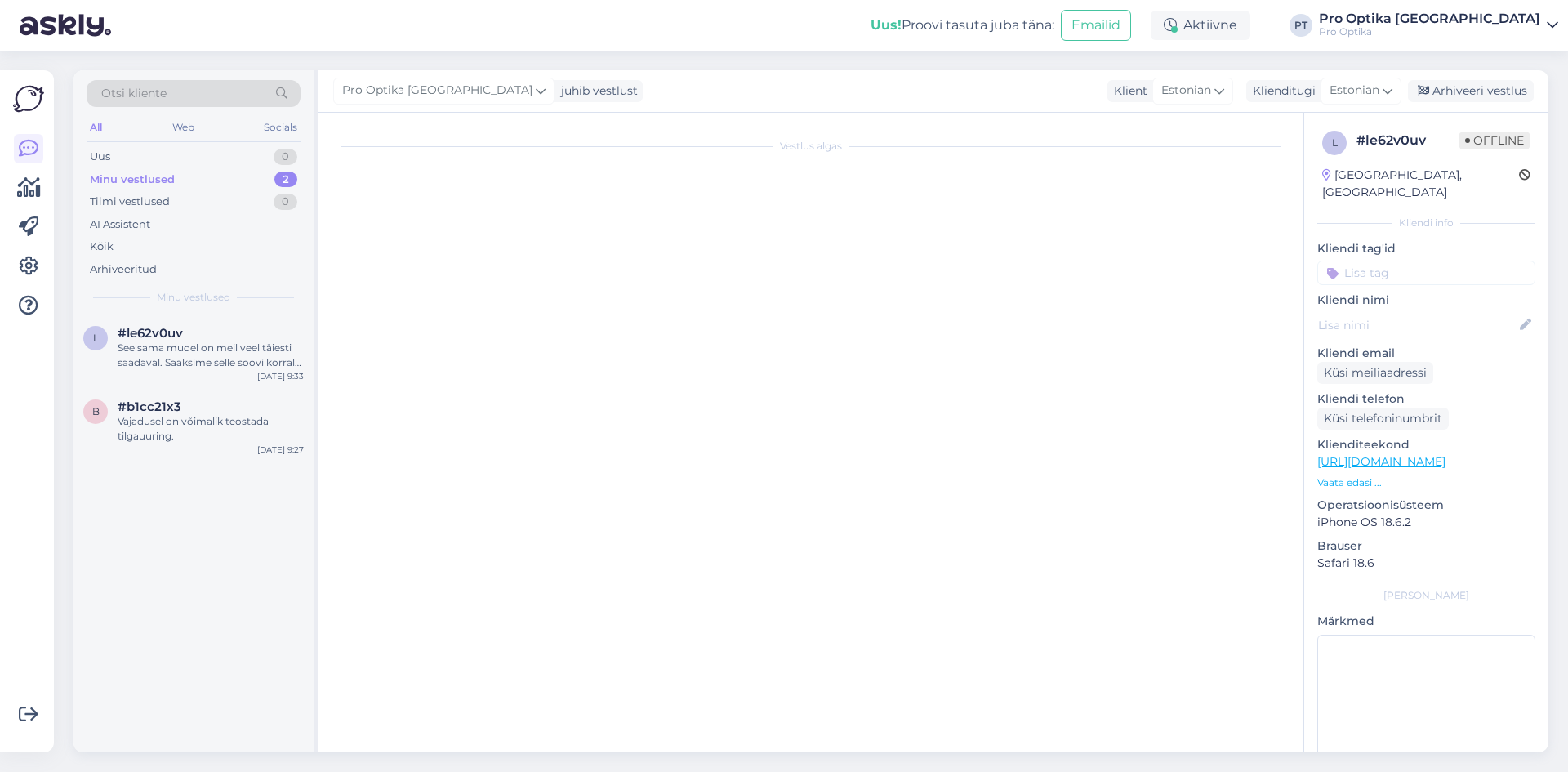
scroll to position [0, 0]
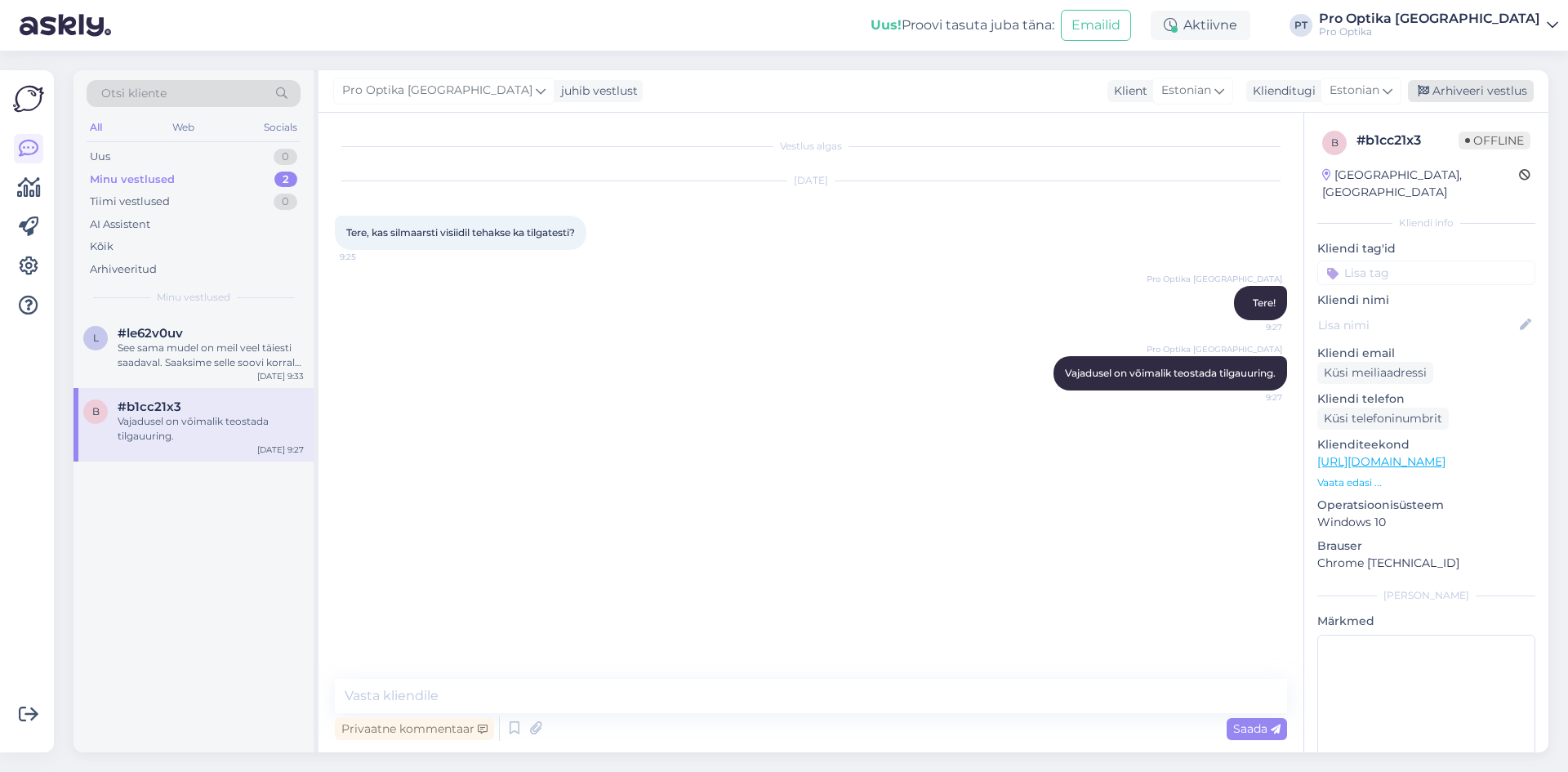
click at [1475, 88] on div "Arhiveeri vestlus" at bounding box center [1470, 91] width 126 height 22
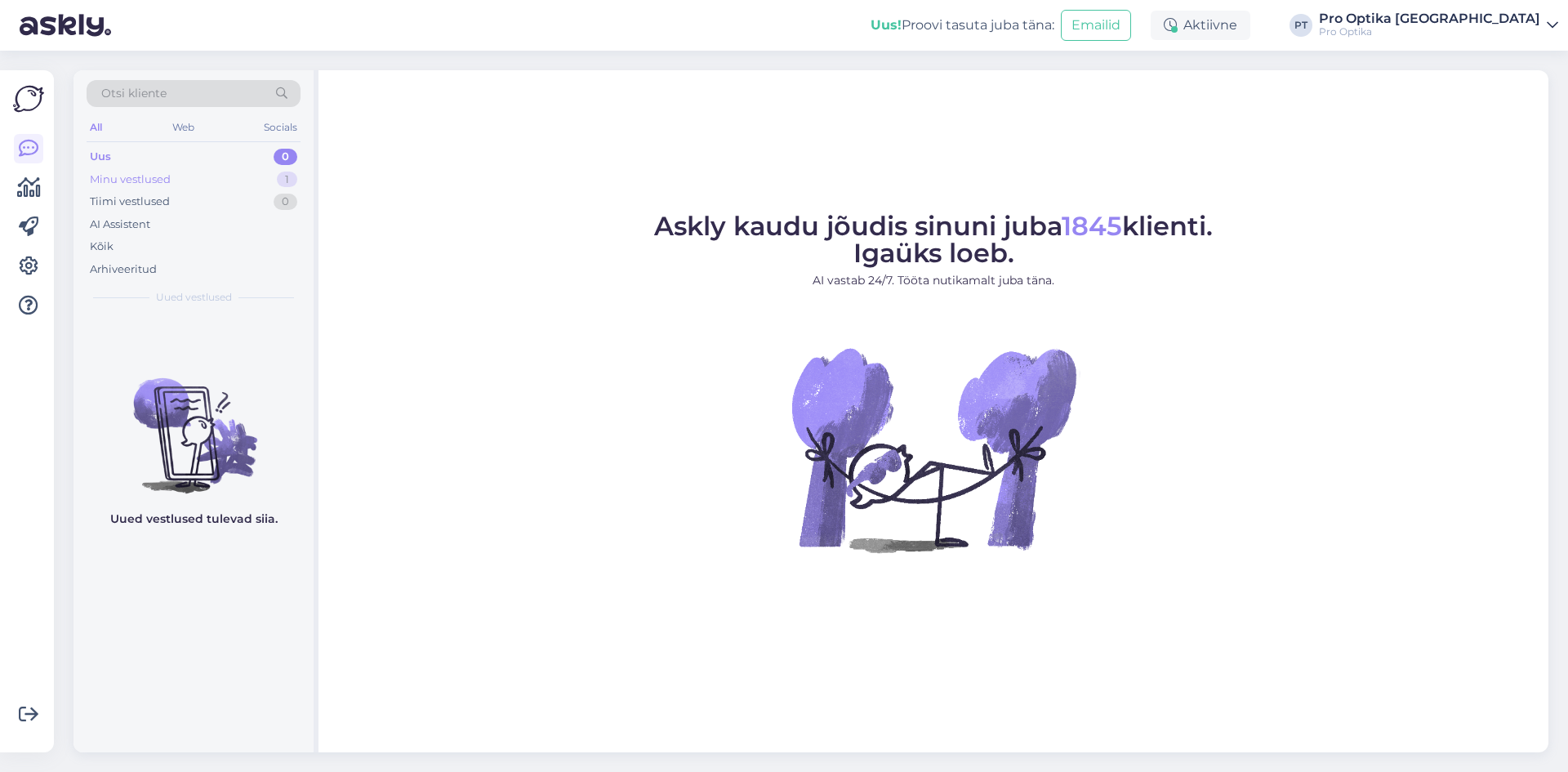
click at [240, 179] on div "Minu vestlused 1" at bounding box center [193, 179] width 214 height 23
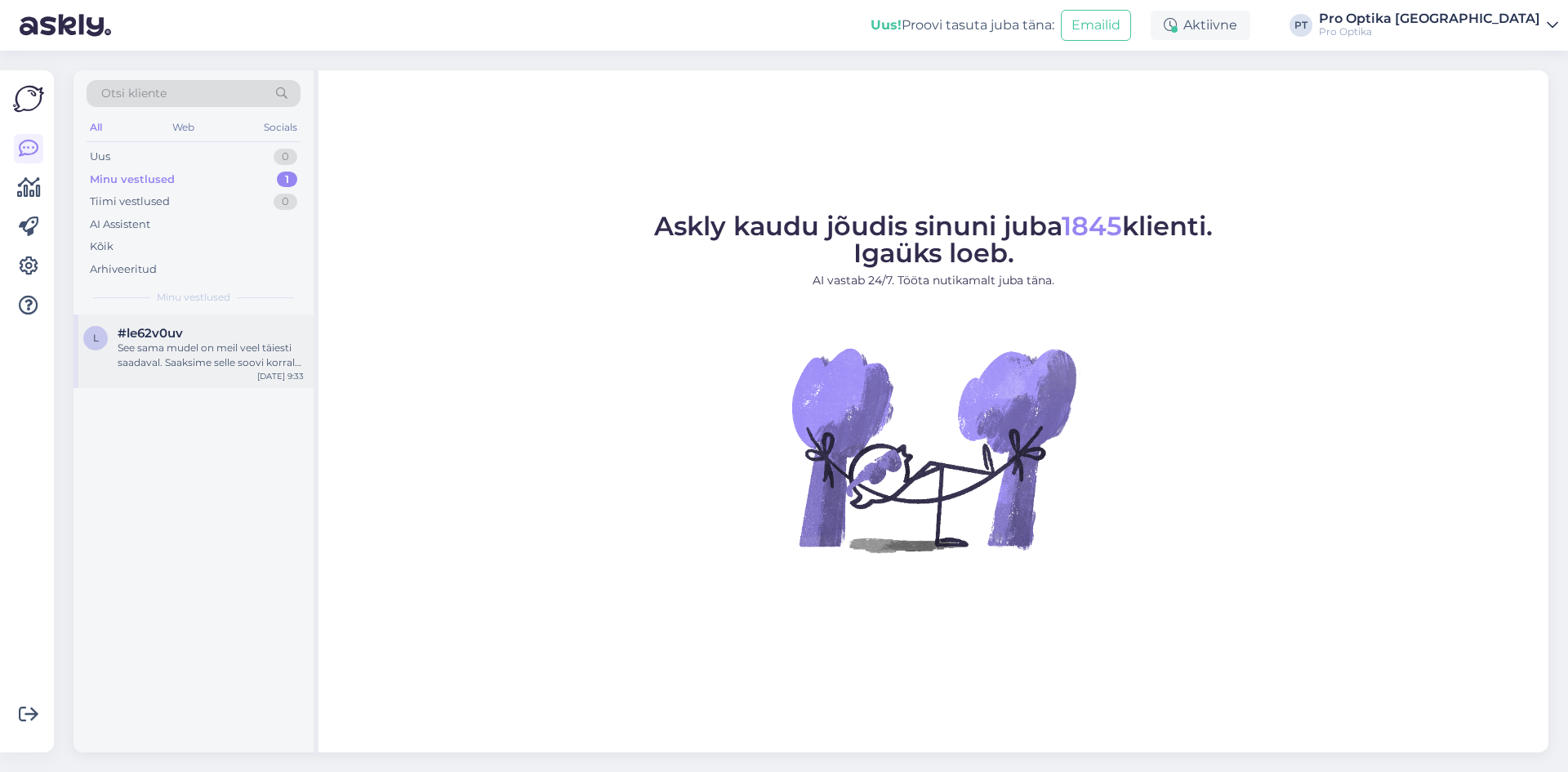
click at [169, 357] on div "See sama mudel on meil veel täiesti saadaval. Saaksime selle soovi korral Teile…" at bounding box center [210, 356] width 186 height 29
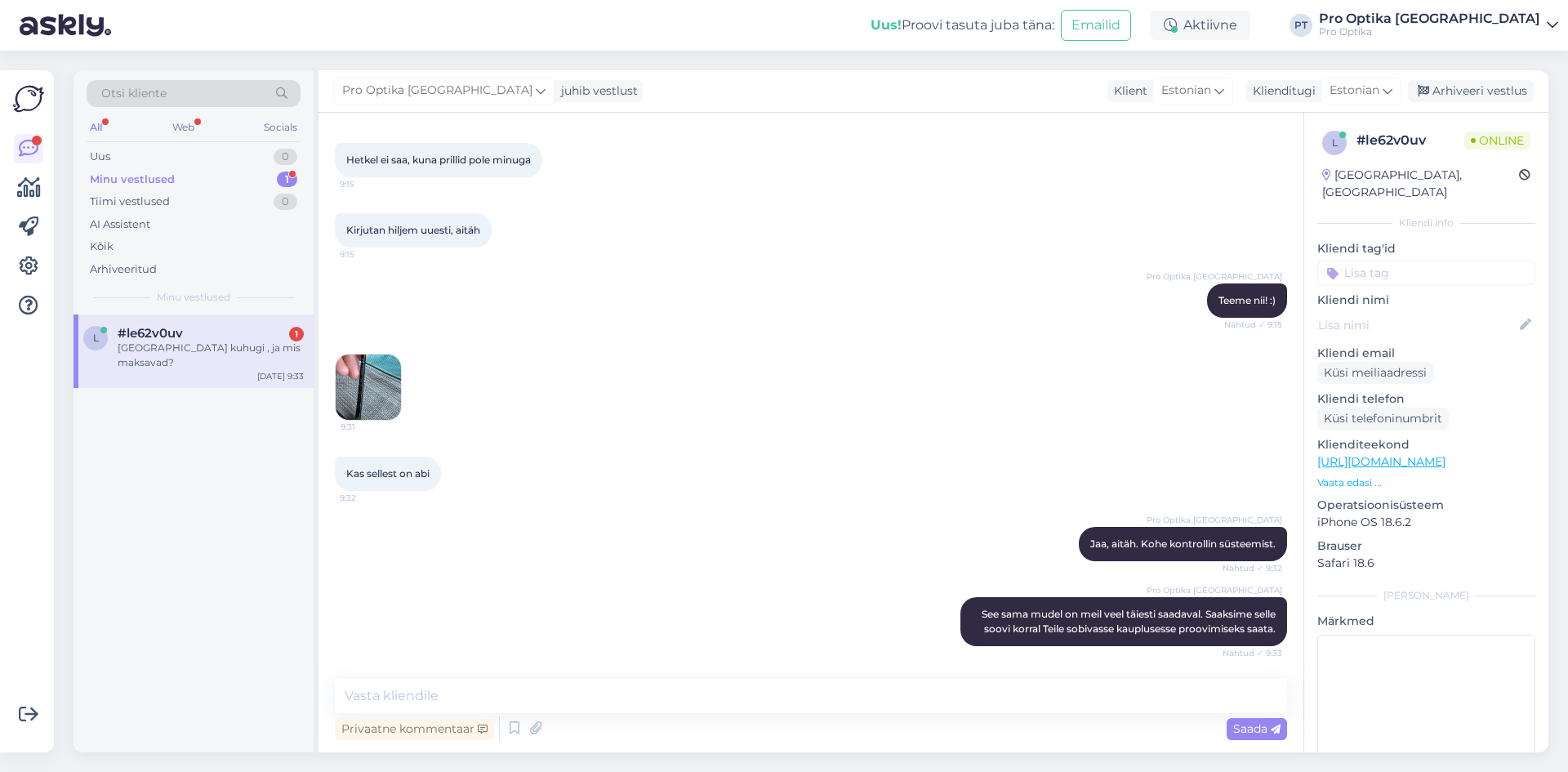
scroll to position [486, 0]
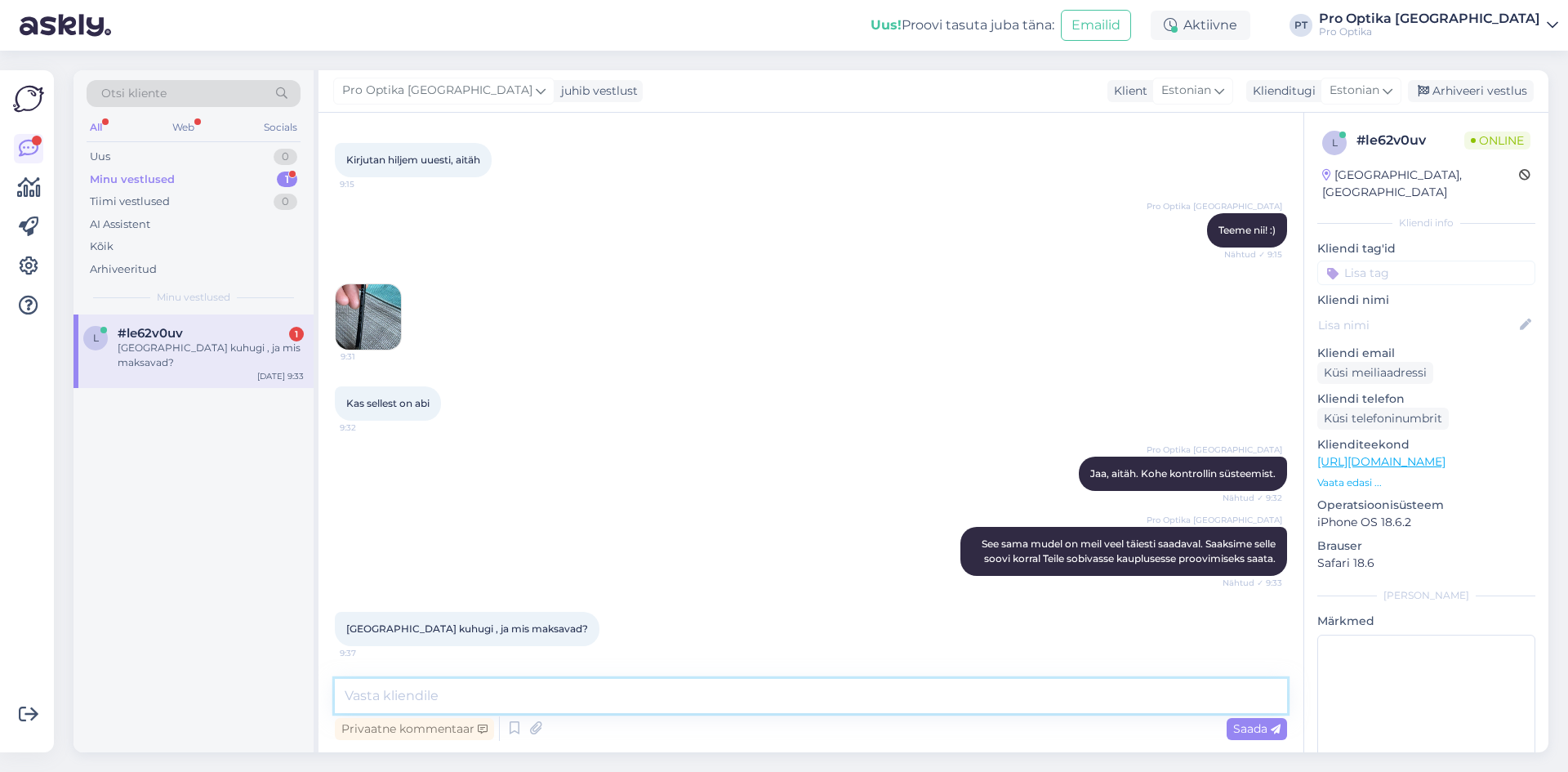
click at [579, 693] on textarea at bounding box center [810, 696] width 952 height 34
type textarea "M"
type textarea "P"
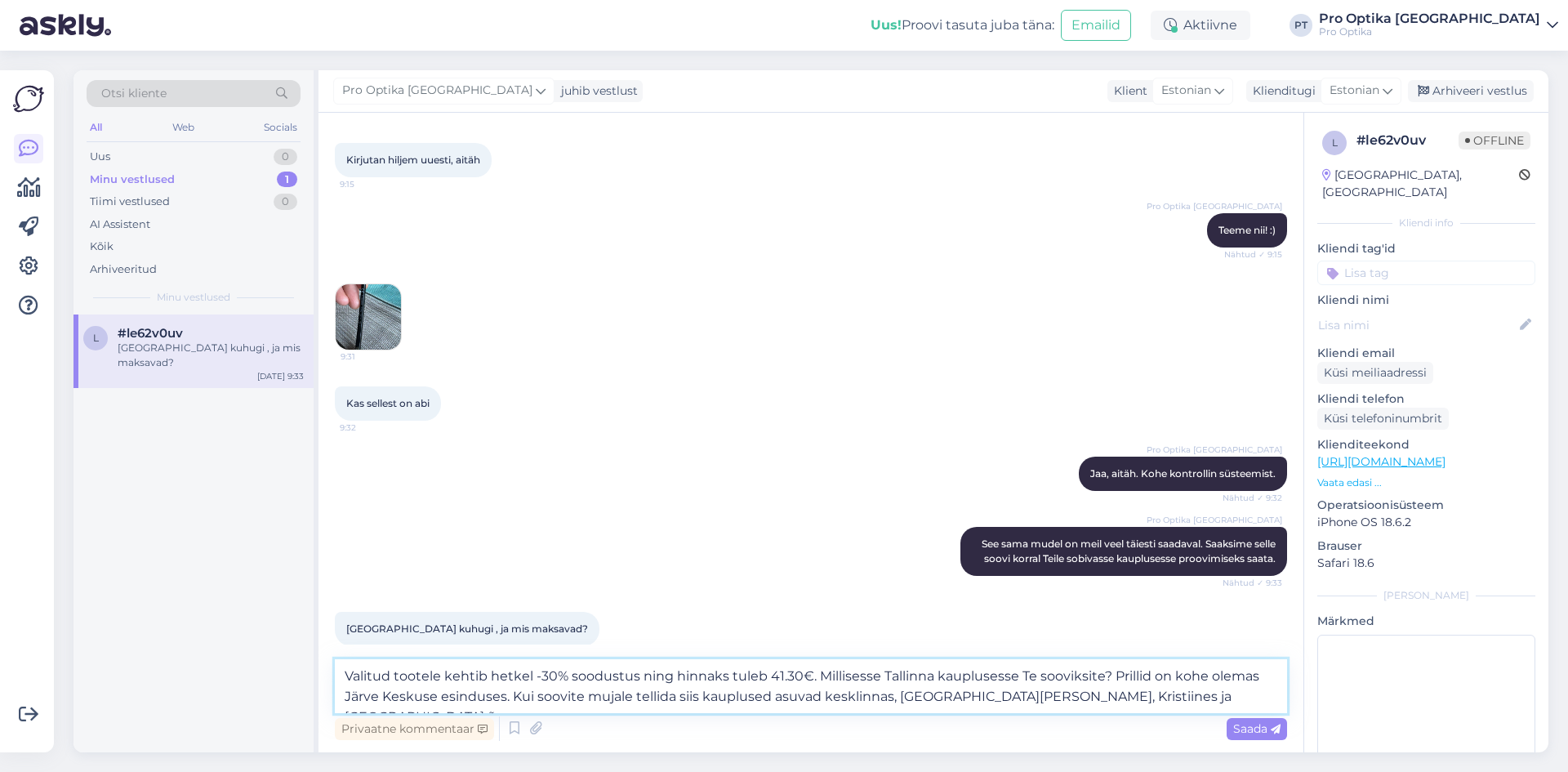
type textarea "Valitud tootele kehtib hetkel -30% soodustus ning hinnaks tuleb 41.30€. Millise…"
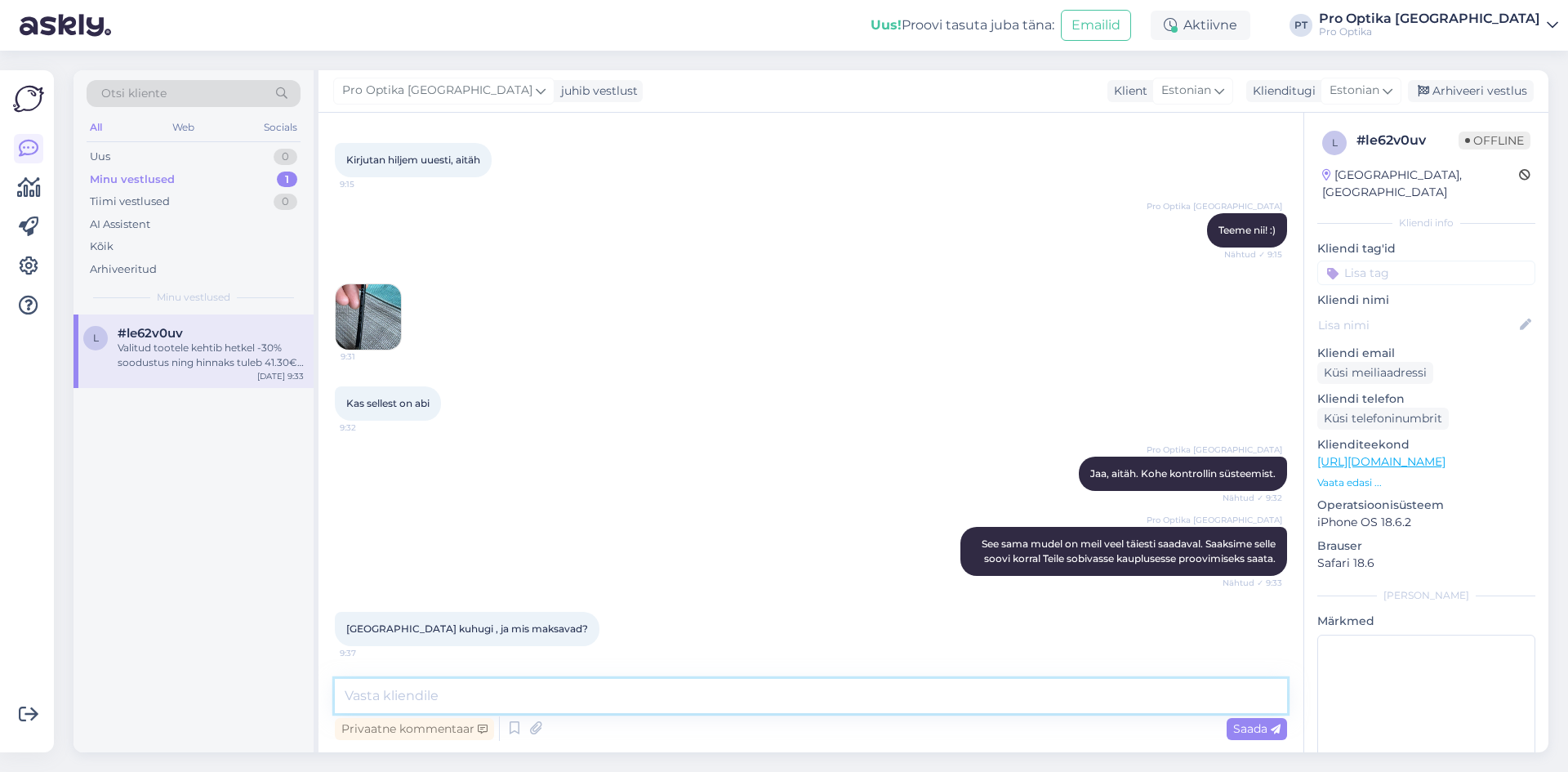
scroll to position [615, 0]
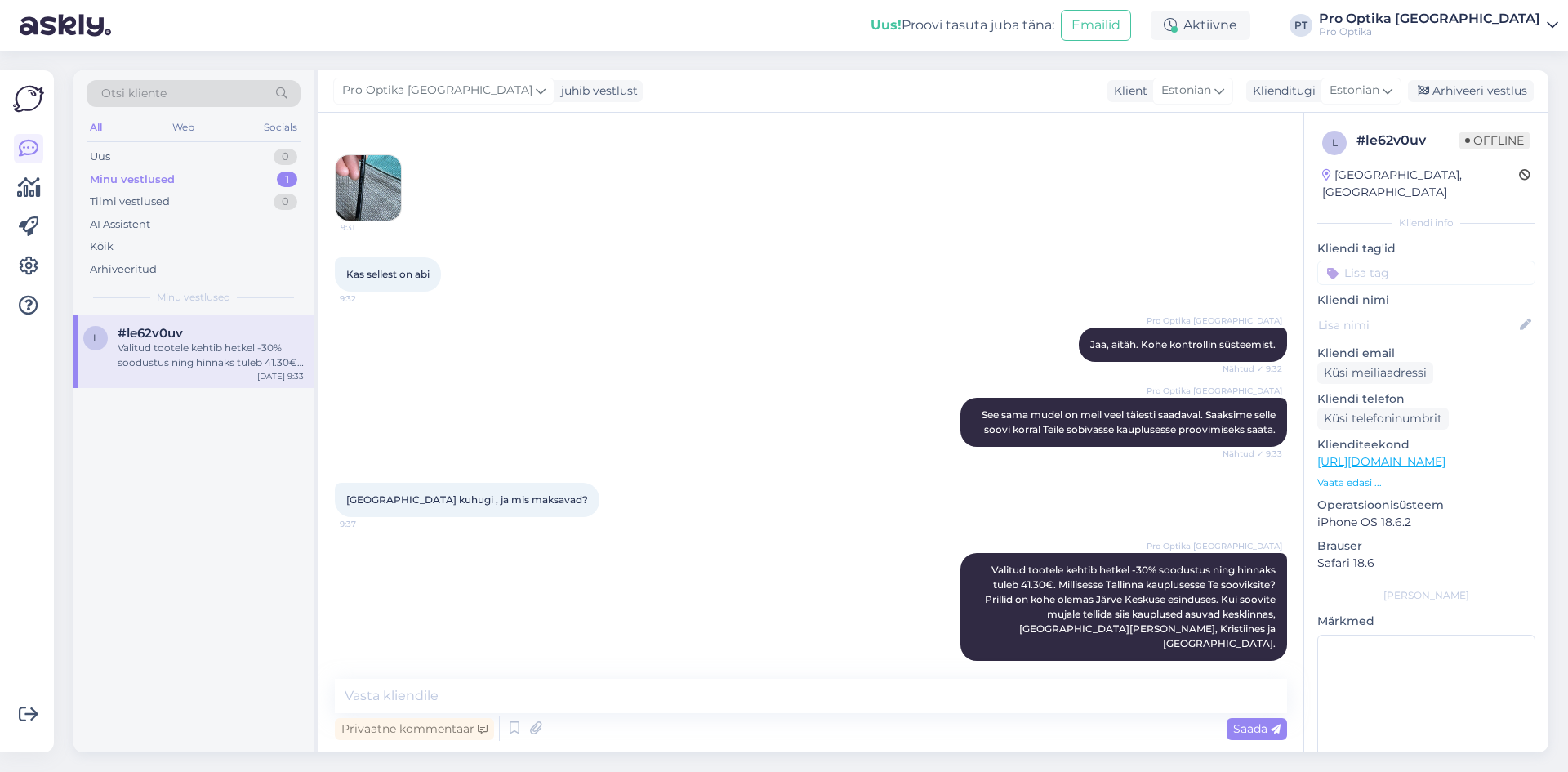
drag, startPoint x: 278, startPoint y: 575, endPoint x: 293, endPoint y: 557, distance: 23.4
click at [277, 575] on div "l #le62v0uv Valitud tootele kehtib hetkel -30% soodustus ning hinnaks tuleb 41.…" at bounding box center [194, 533] width 240 height 438
drag, startPoint x: 93, startPoint y: 574, endPoint x: 106, endPoint y: 563, distance: 17.0
click at [102, 568] on div "l #le62v0uv Valitud tootele kehtib hetkel -30% soodustus ning hinnaks tuleb 41.…" at bounding box center [194, 533] width 240 height 438
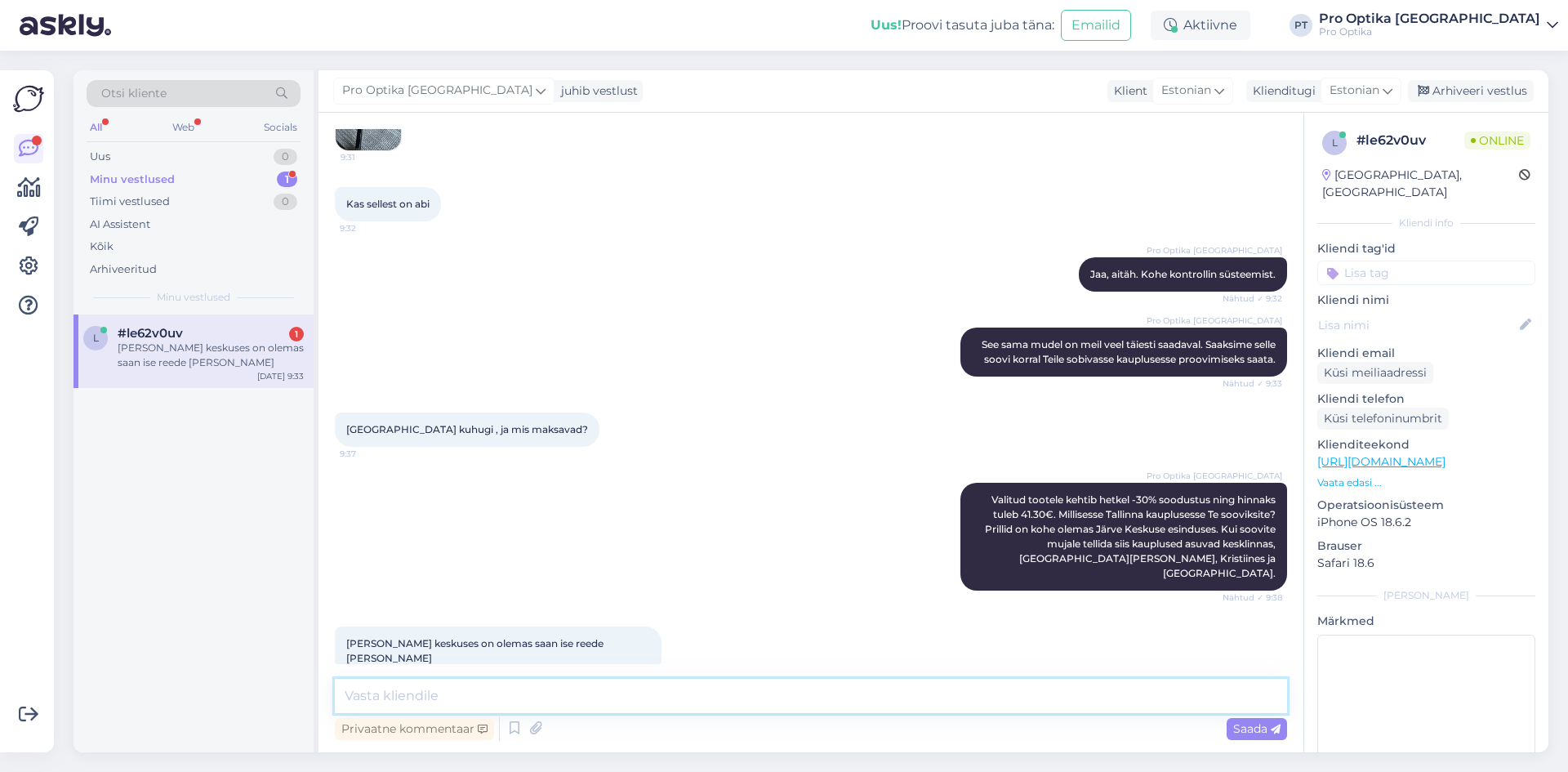
click at [566, 694] on textarea at bounding box center [810, 696] width 952 height 34
type textarea "S"
type textarea "Teeme nii. Kuidas on Teie nimi, et saaksin kauplusel paluda prilli valmis otsid…"
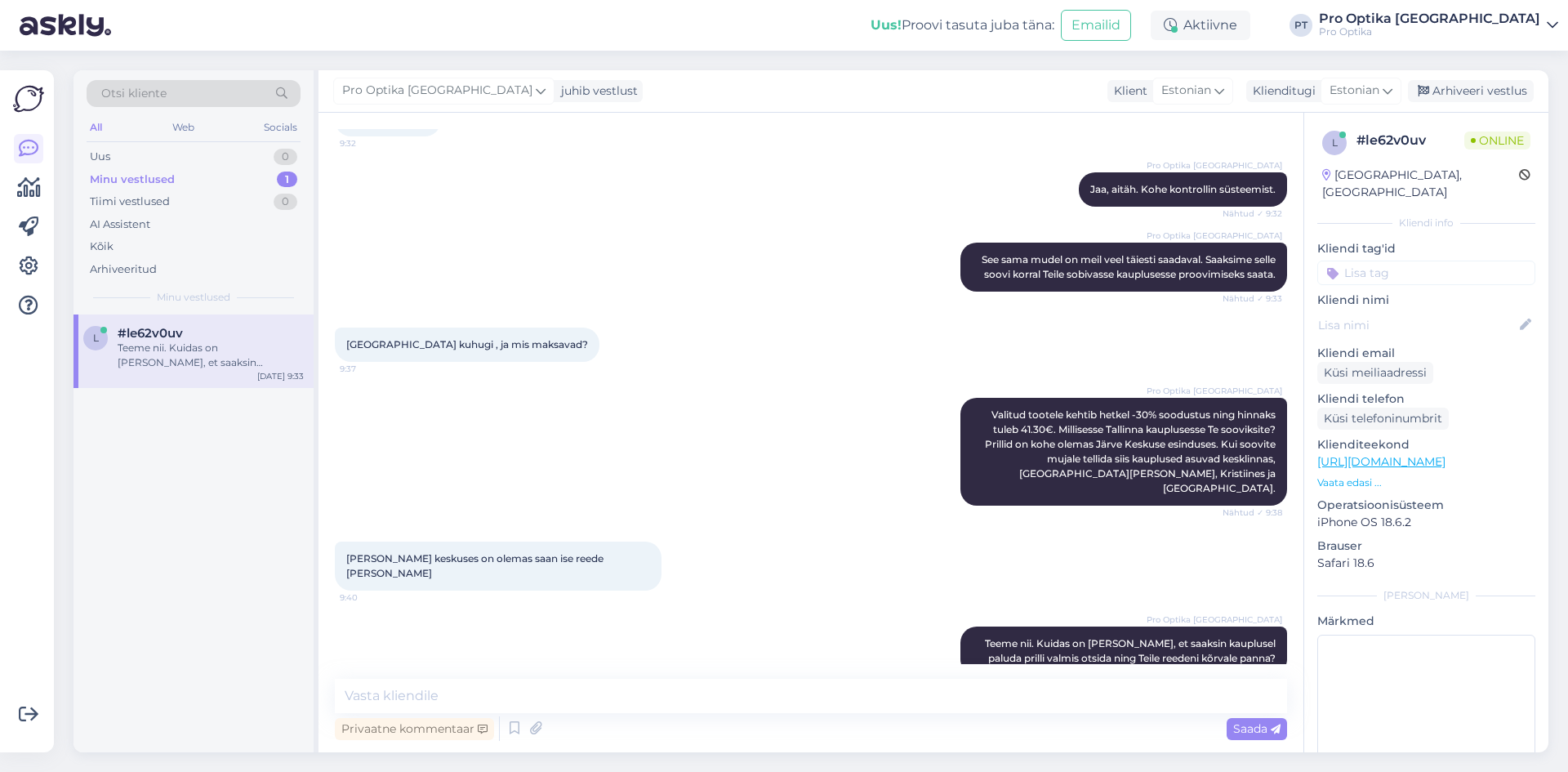
click at [148, 598] on div "l #le62v0uv Teeme nii. Kuidas on Teie nimi, et saaksin kauplusel paluda prilli …" at bounding box center [194, 533] width 240 height 438
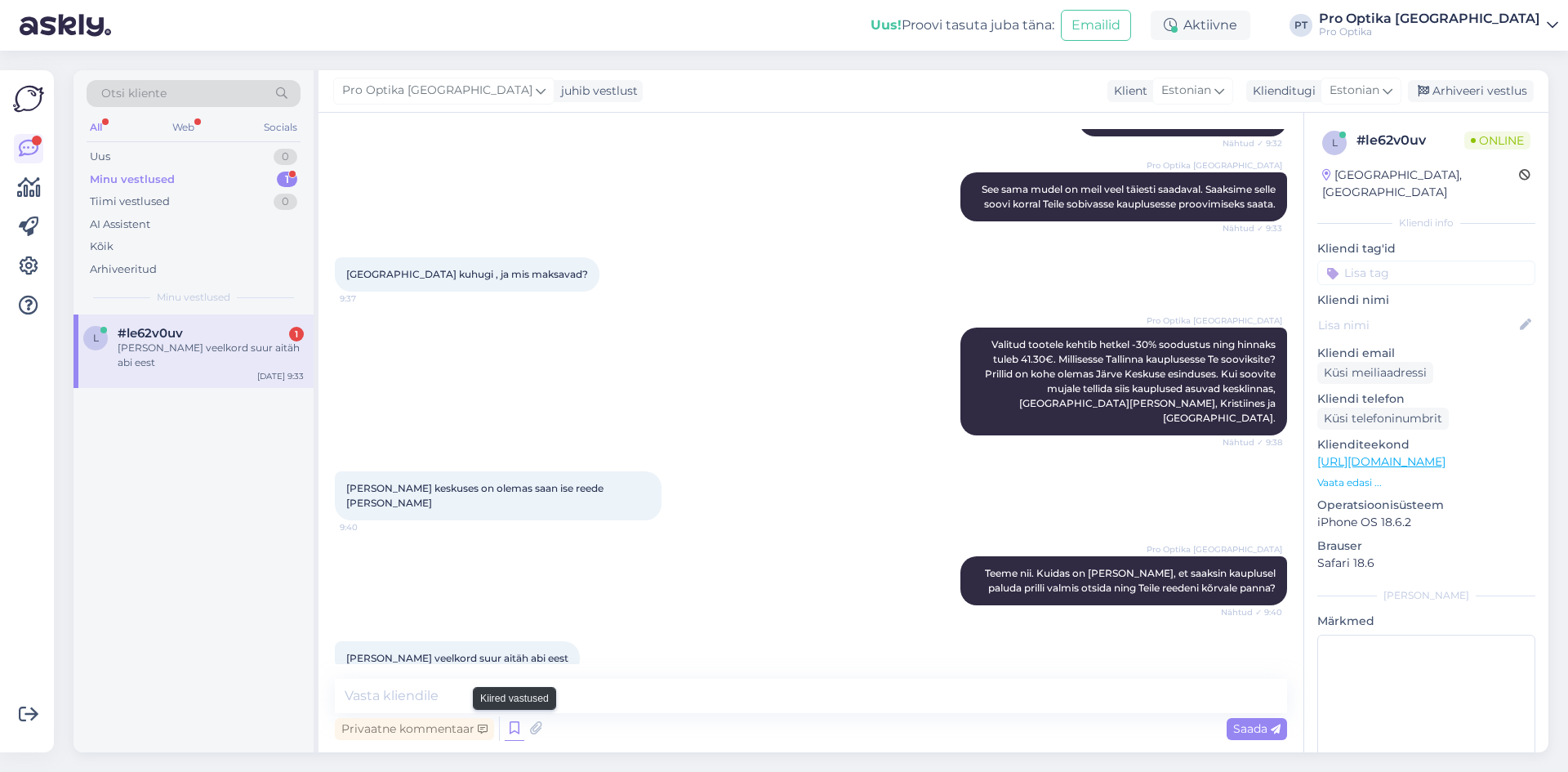
click at [516, 732] on icon at bounding box center [514, 728] width 20 height 25
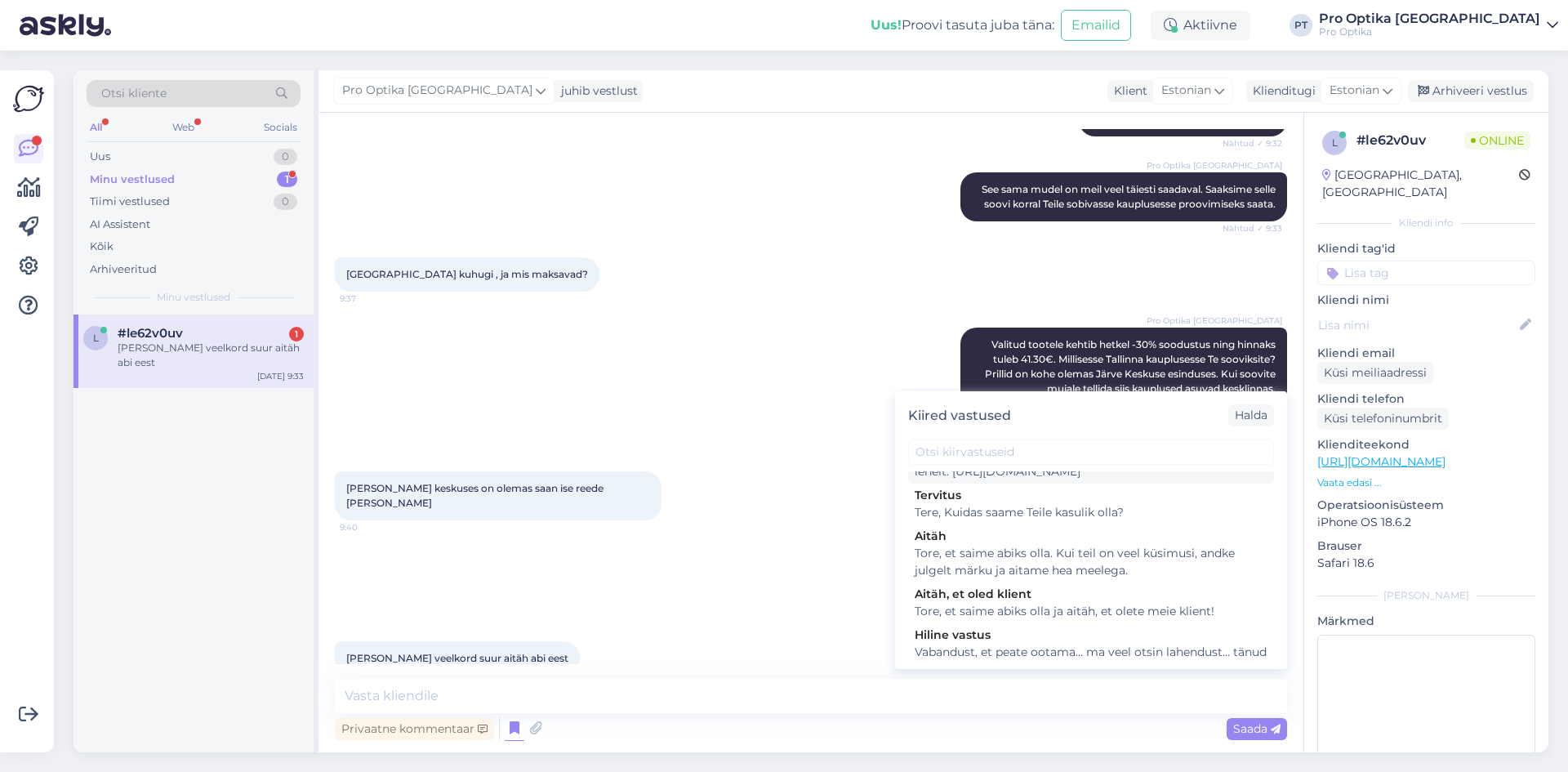
scroll to position [490, 0]
click at [1068, 557] on div "Tore, et saime abiks olla. Kui teil on veel küsimusi, andke julgelt märku ja ai…" at bounding box center [1091, 556] width 353 height 34
type textarea "Tore, et saime abiks olla. Kui teil on veel küsimusi, andke julgelt märku ja ai…"
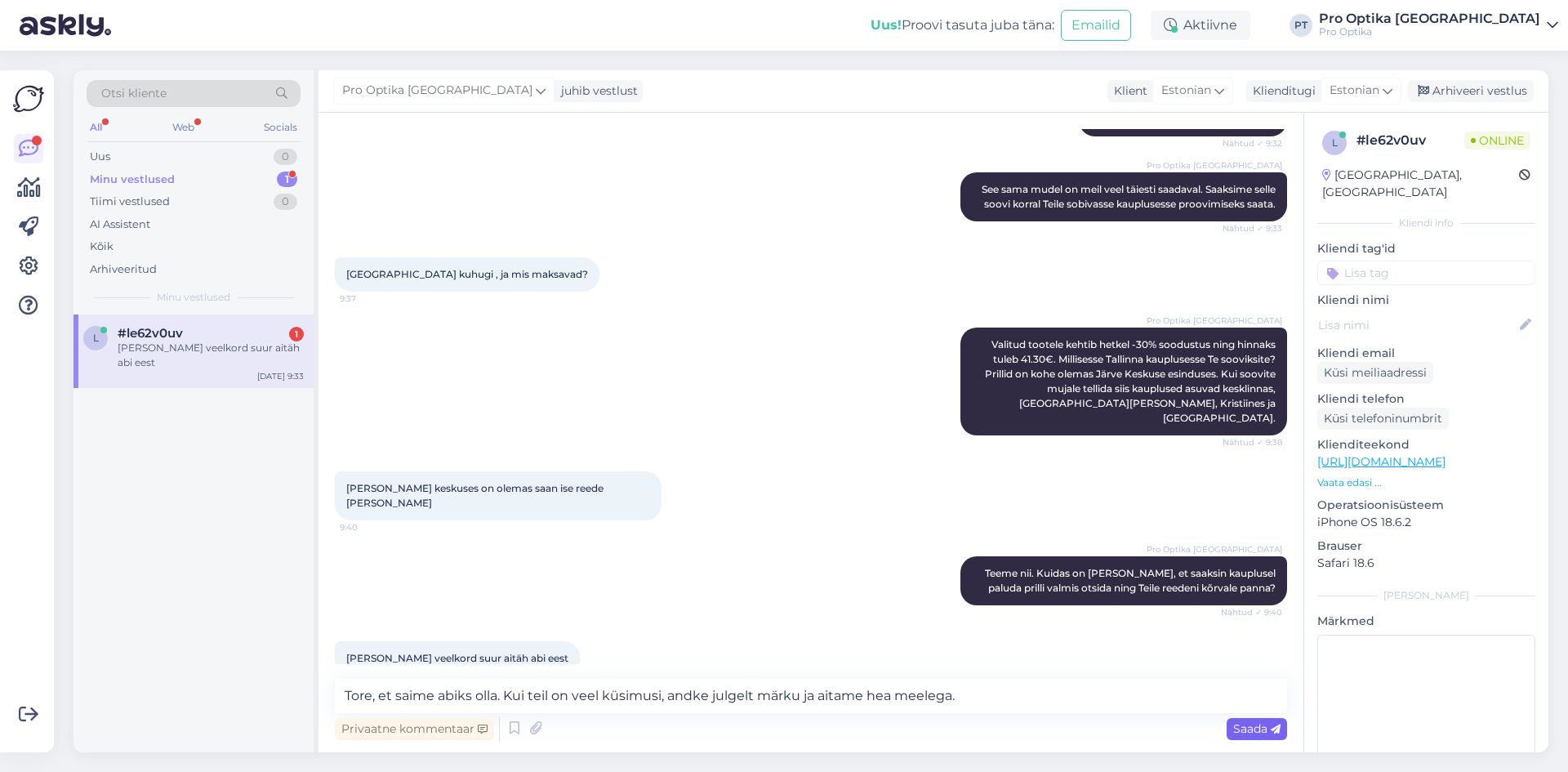
click at [1238, 731] on span "Saada" at bounding box center [1256, 728] width 47 height 15
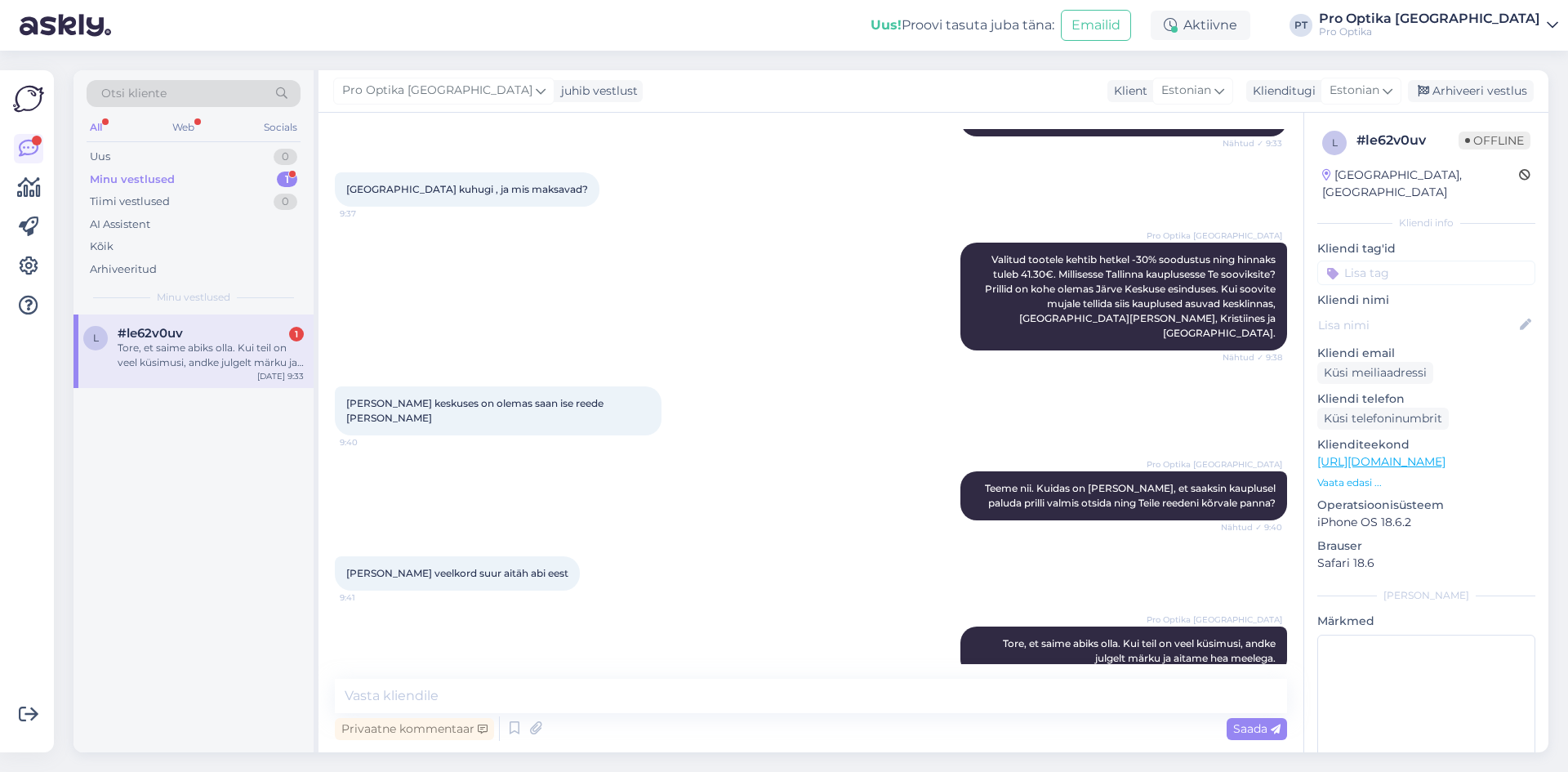
click at [185, 327] on div "#le62v0uv 1" at bounding box center [210, 333] width 186 height 15
drag, startPoint x: 428, startPoint y: 544, endPoint x: 345, endPoint y: 550, distance: 83.2
click at [345, 556] on div "Merike Anderson ja veelkord suur aitäh abi eest 9:41" at bounding box center [457, 574] width 245 height 34
copy span "Merike Anderson"
click at [1471, 87] on div "Arhiveeri vestlus" at bounding box center [1470, 91] width 126 height 22
